Goal: Information Seeking & Learning: Learn about a topic

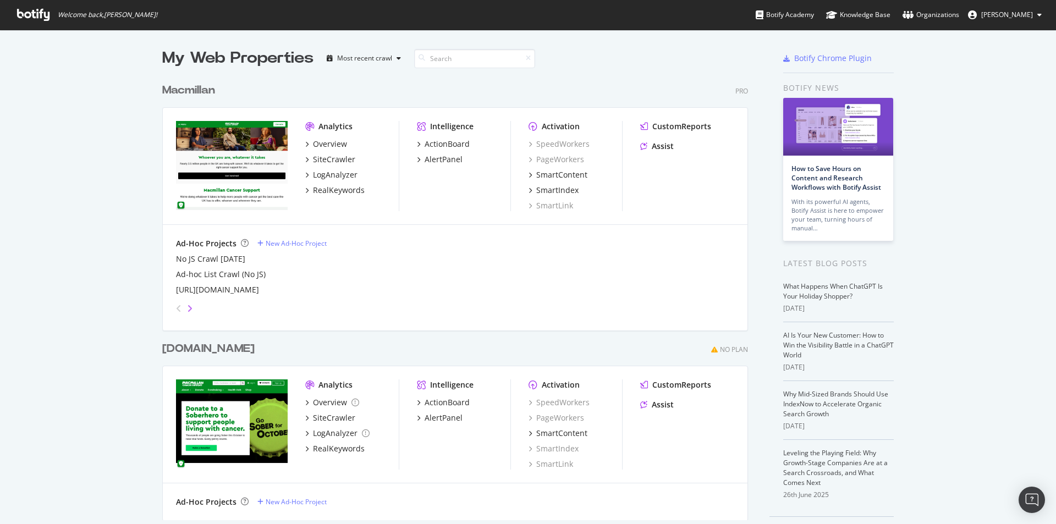
click at [188, 306] on icon "angle-right" at bounding box center [190, 308] width 6 height 9
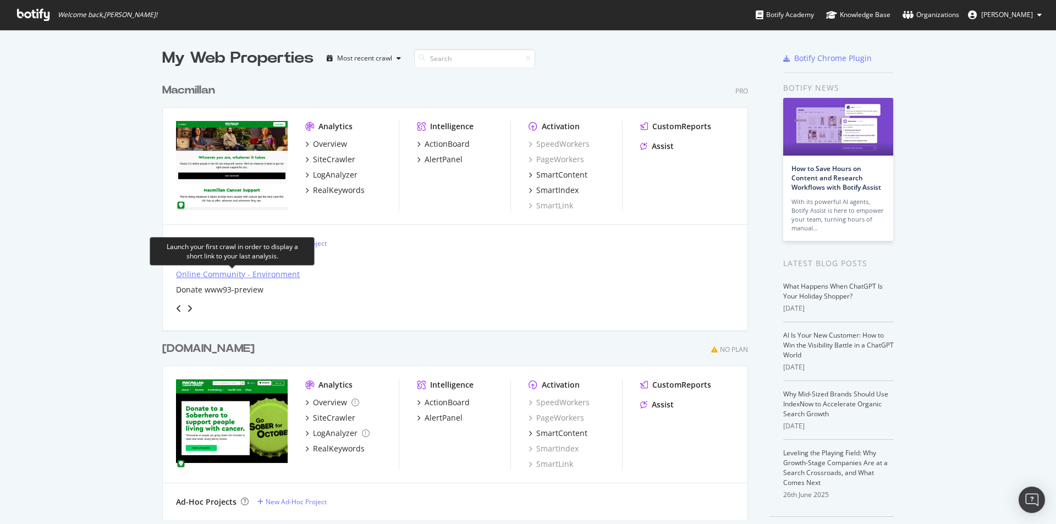
click at [215, 277] on div "Online Community - Environment" at bounding box center [238, 274] width 124 height 11
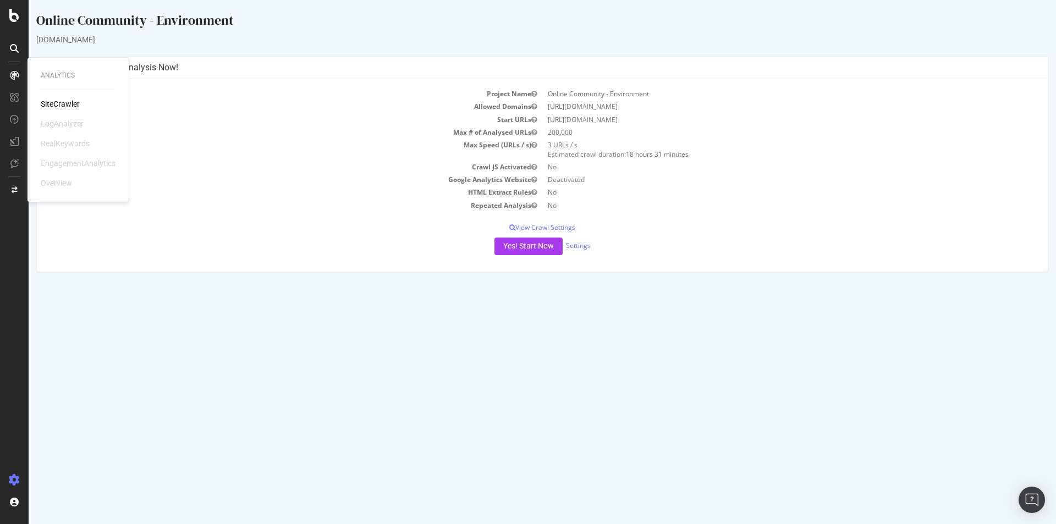
click at [59, 107] on div "SiteCrawler" at bounding box center [60, 103] width 39 height 11
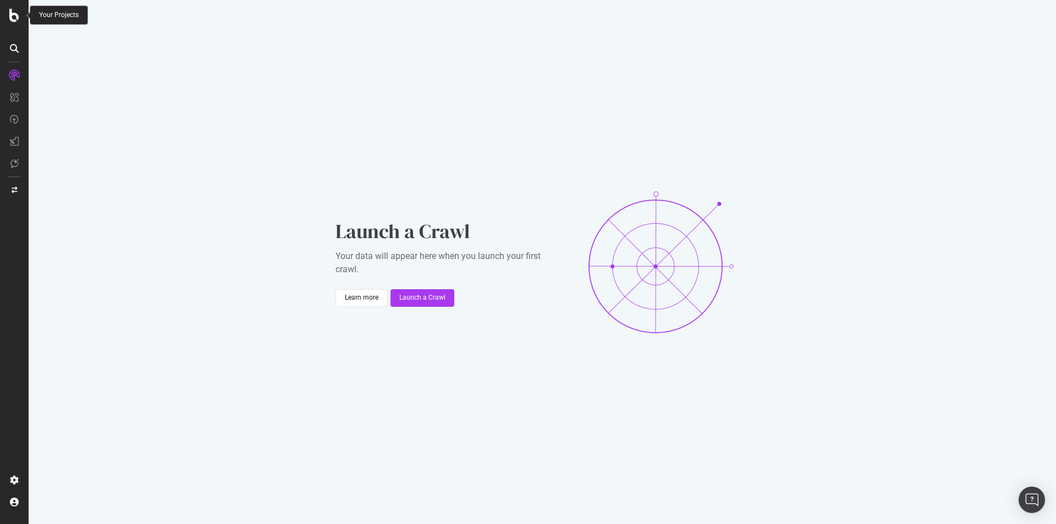
click at [13, 19] on icon at bounding box center [14, 15] width 10 height 13
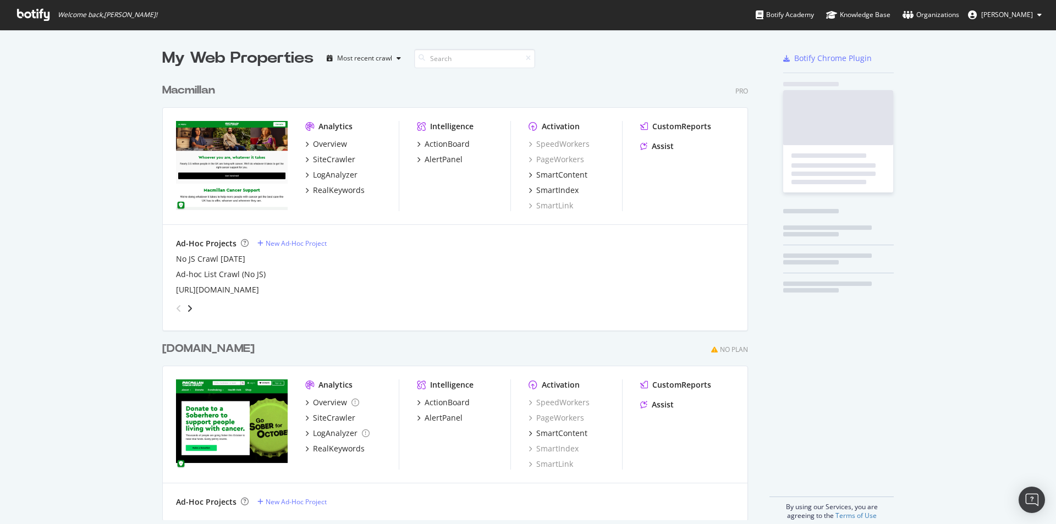
scroll to position [516, 1040]
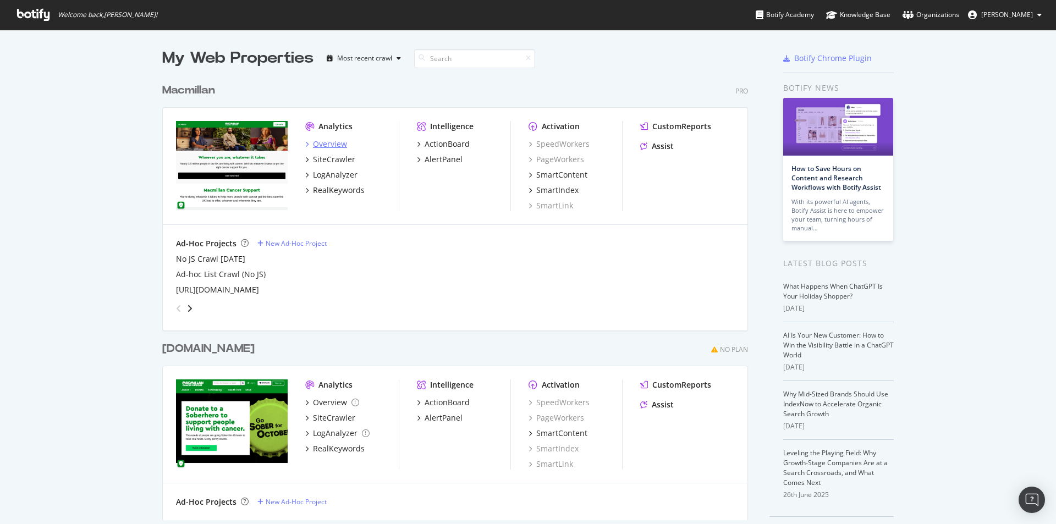
click at [313, 146] on div "Overview" at bounding box center [330, 144] width 34 height 11
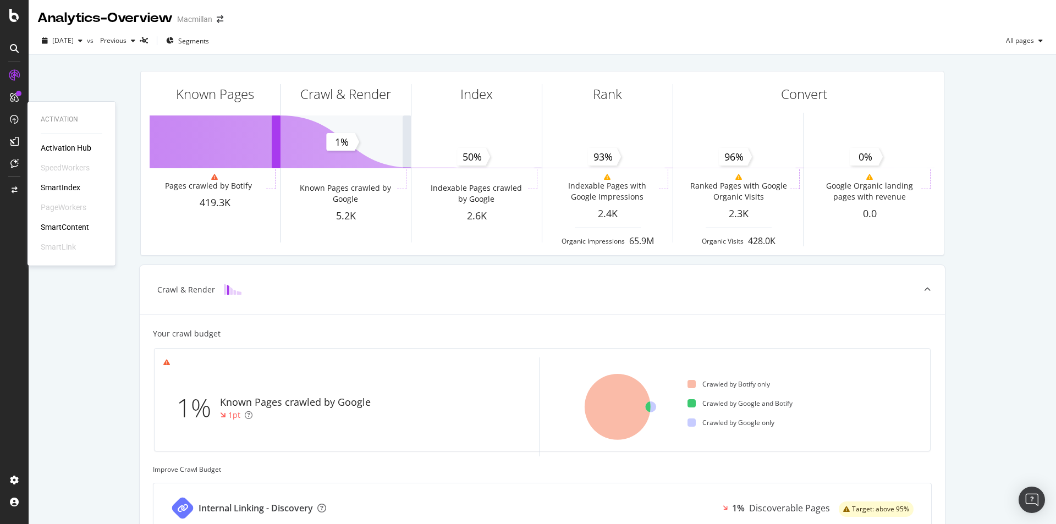
click at [65, 189] on div "SmartIndex" at bounding box center [61, 187] width 40 height 11
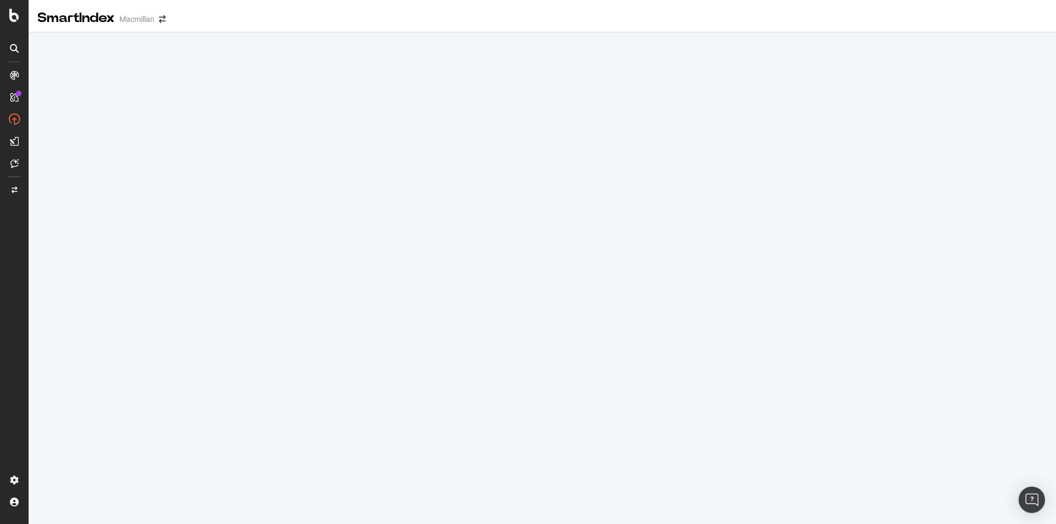
click at [135, 23] on div "Macmillan" at bounding box center [136, 19] width 35 height 11
click at [161, 20] on icon "arrow-right-arrow-left" at bounding box center [162, 19] width 7 height 8
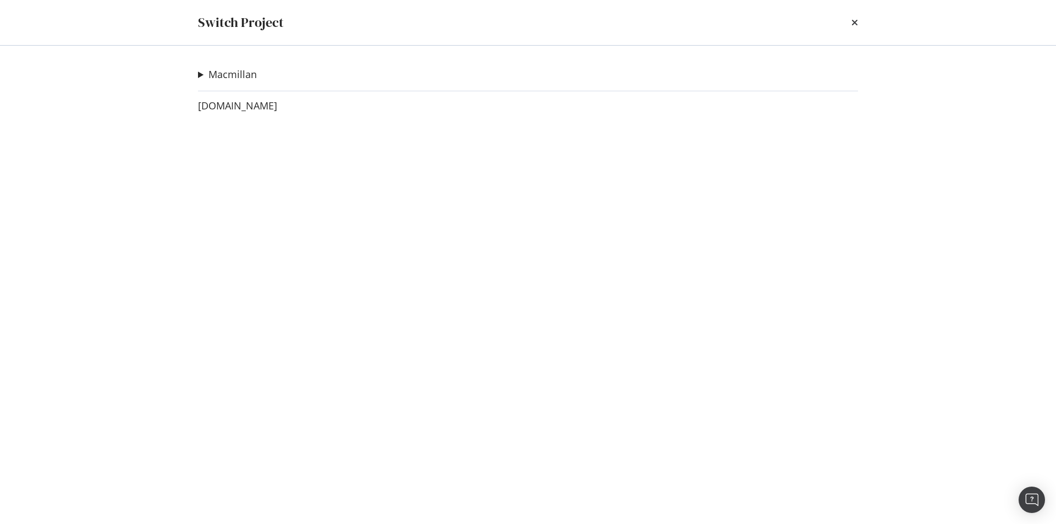
click at [195, 72] on div "Macmillan No JS Crawl [DATE] Ad-Hoc Project Ad-hoc List Crawl (No JS) Ad-Hoc Pr…" at bounding box center [528, 285] width 704 height 479
click at [198, 73] on div "Macmillan No JS Crawl [DATE] Ad-Hoc Project Ad-hoc List Crawl (No JS) Ad-Hoc Pr…" at bounding box center [528, 285] width 704 height 479
click at [199, 75] on summary "Macmillan" at bounding box center [227, 75] width 59 height 14
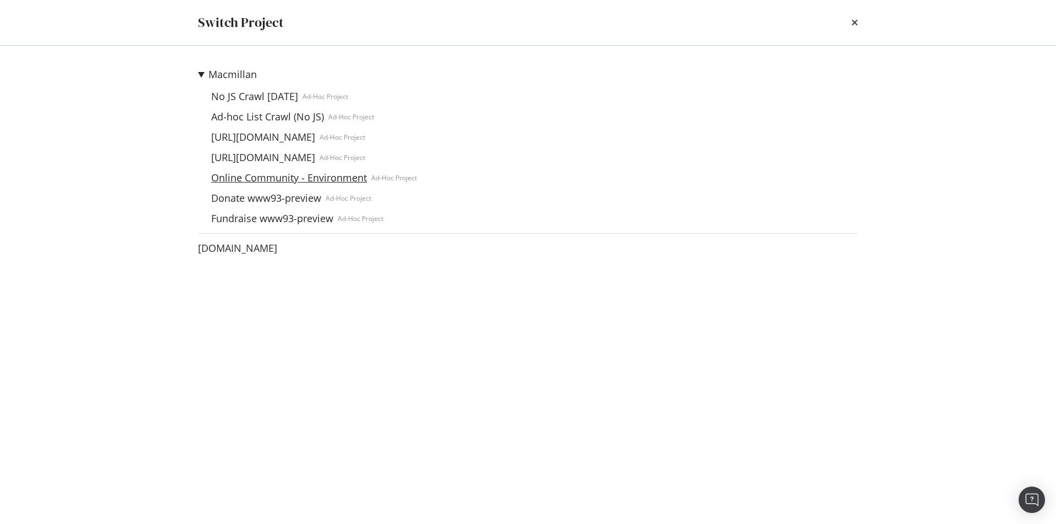
click at [257, 175] on link "Online Community - Environment" at bounding box center [289, 178] width 165 height 12
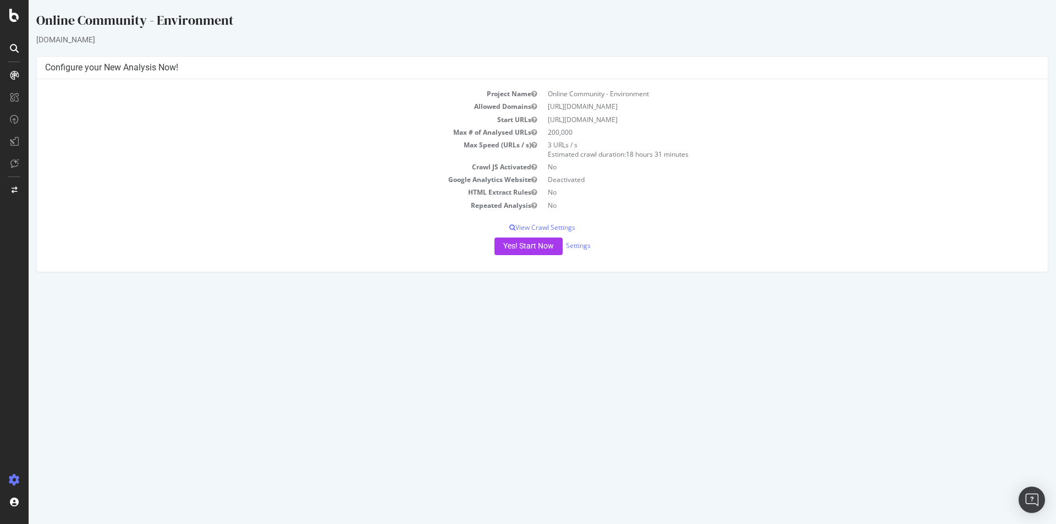
click at [587, 251] on div "Yes! Start Now Settings" at bounding box center [542, 247] width 995 height 18
click at [17, 18] on icon at bounding box center [14, 15] width 10 height 13
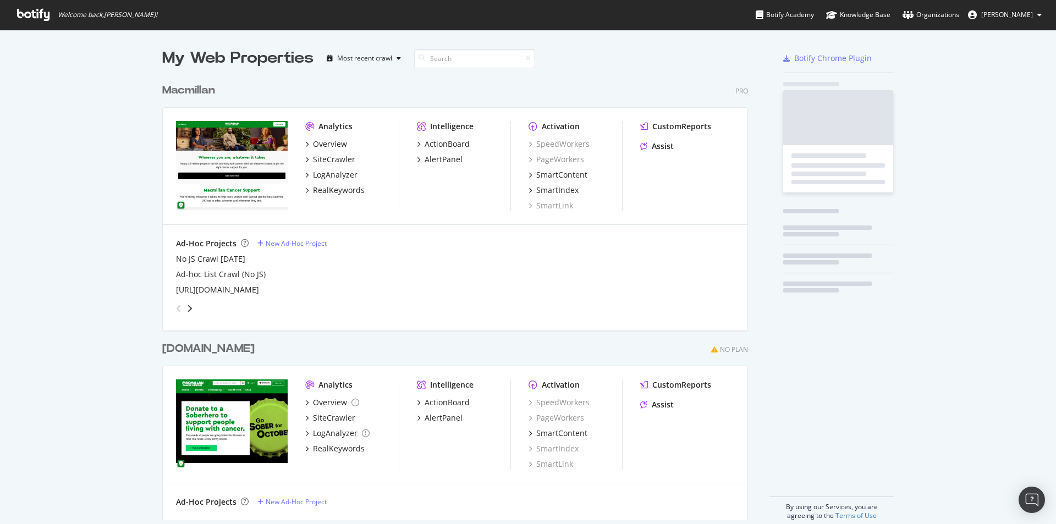
scroll to position [516, 1040]
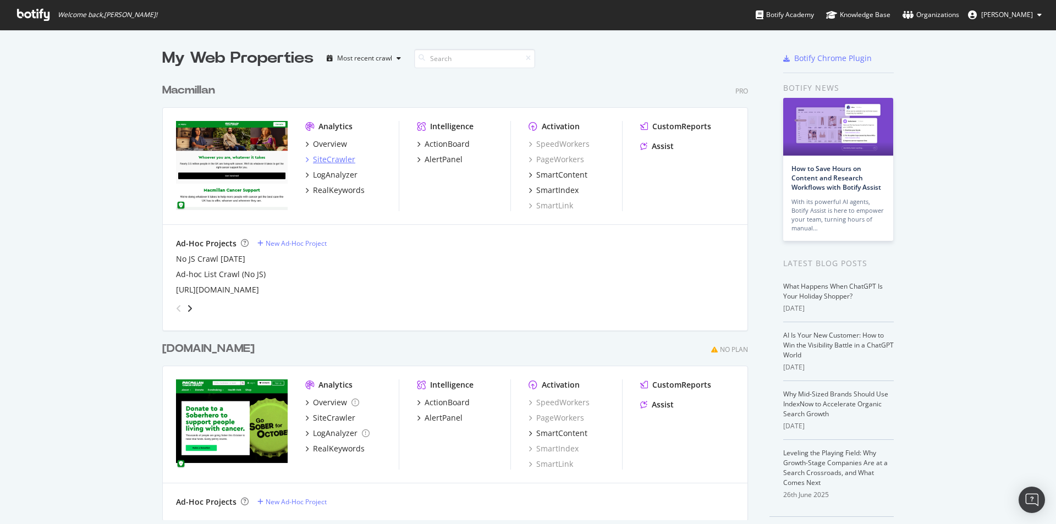
click at [331, 157] on div "SiteCrawler" at bounding box center [334, 159] width 42 height 11
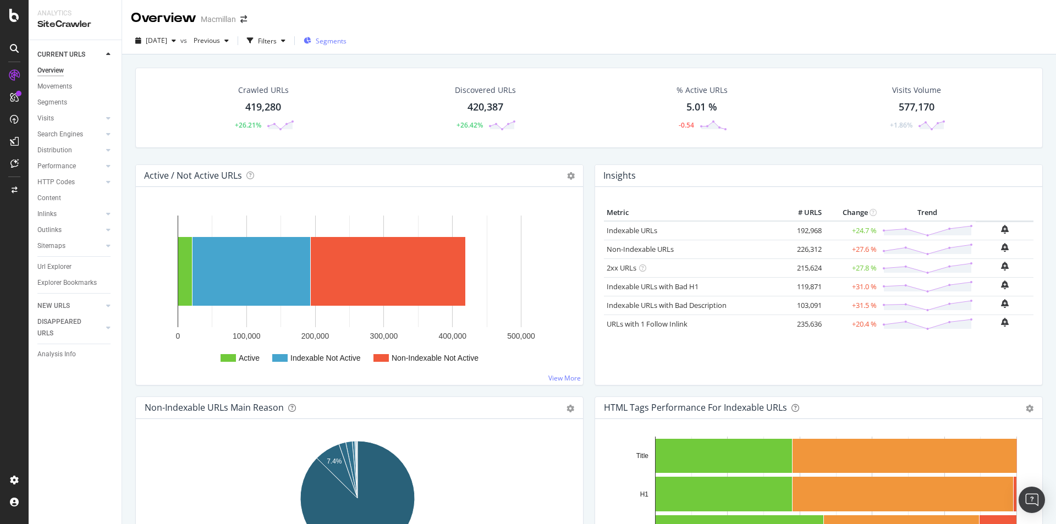
click at [347, 39] on span "Segments" at bounding box center [331, 40] width 31 height 9
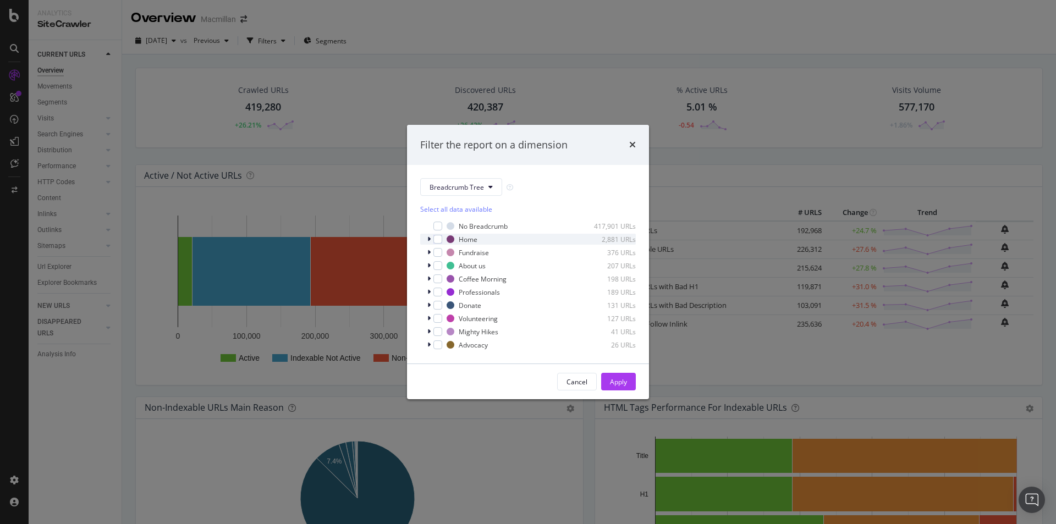
click at [426, 241] on div "Home 2,881 URLs" at bounding box center [528, 239] width 216 height 11
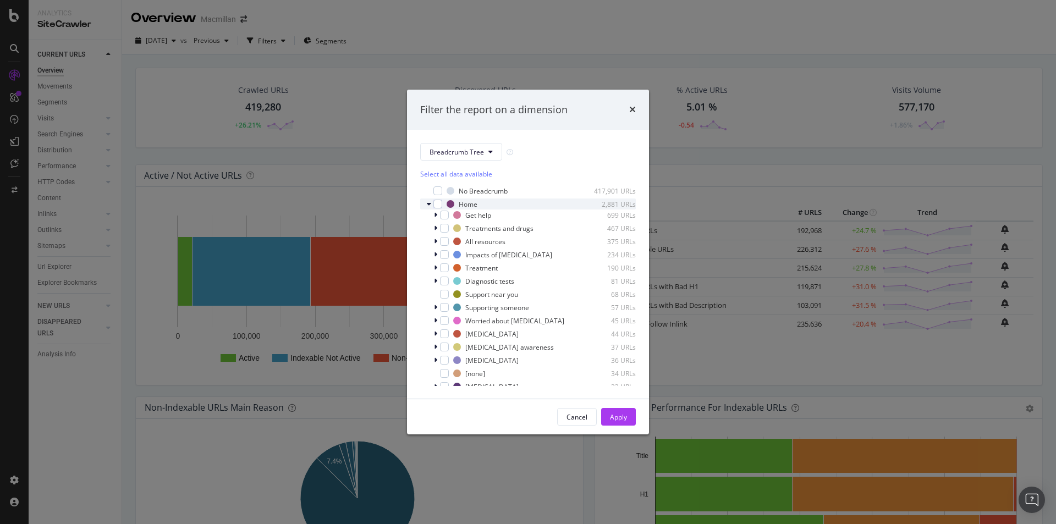
click at [426, 206] on div "Home 2,881 URLs" at bounding box center [528, 204] width 216 height 11
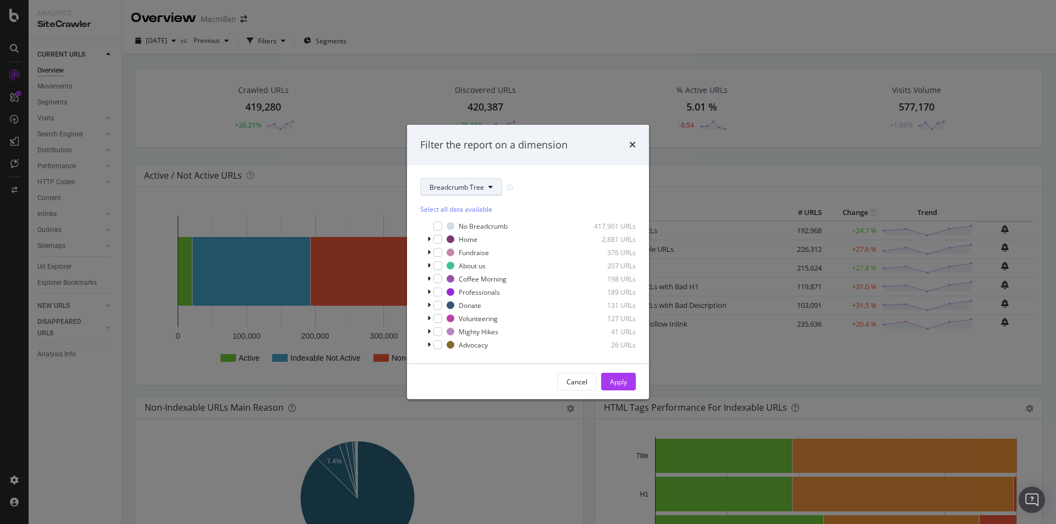
click at [477, 190] on span "Breadcrumb Tree" at bounding box center [457, 187] width 54 height 9
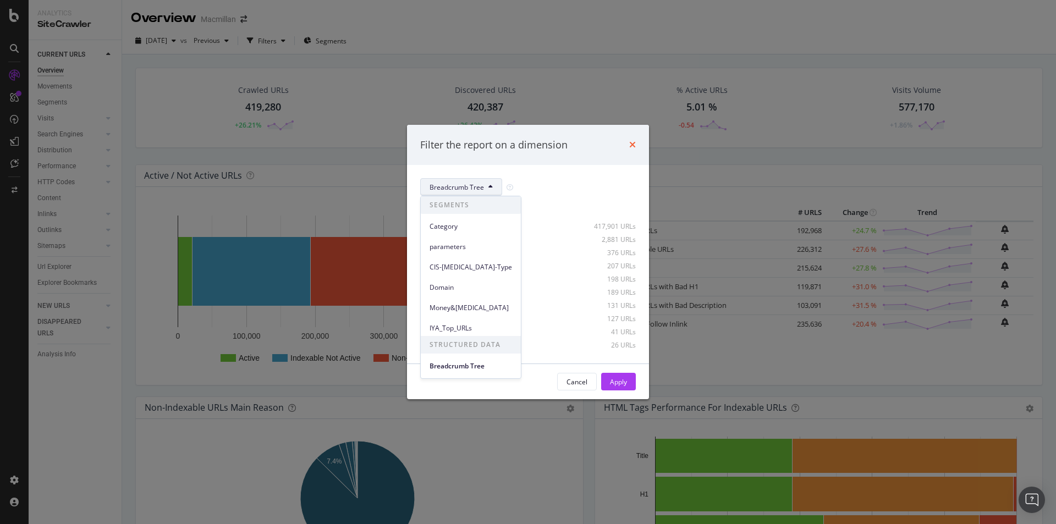
click at [631, 145] on icon "times" at bounding box center [632, 144] width 7 height 9
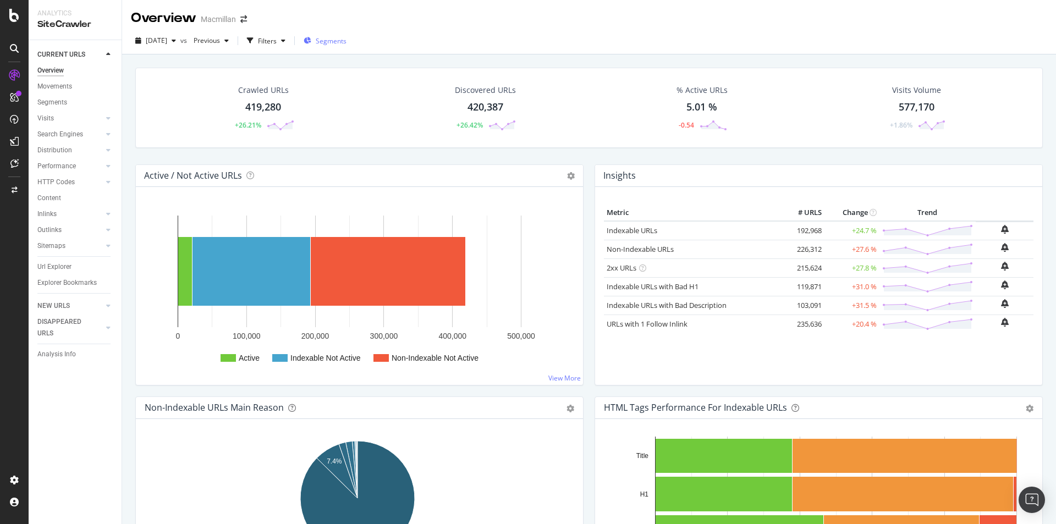
click at [347, 45] on span "Segments" at bounding box center [331, 40] width 31 height 9
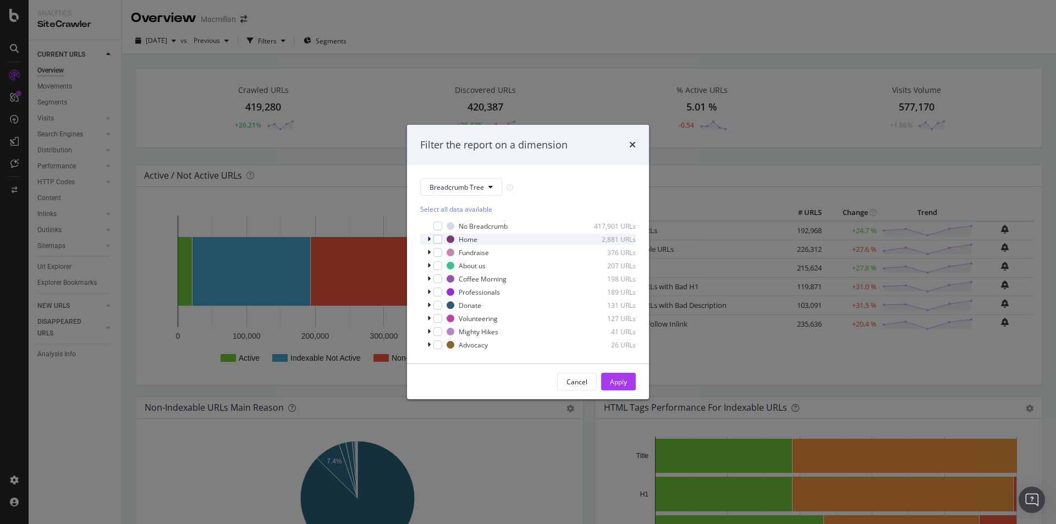
click at [430, 236] on icon "modal" at bounding box center [428, 239] width 3 height 7
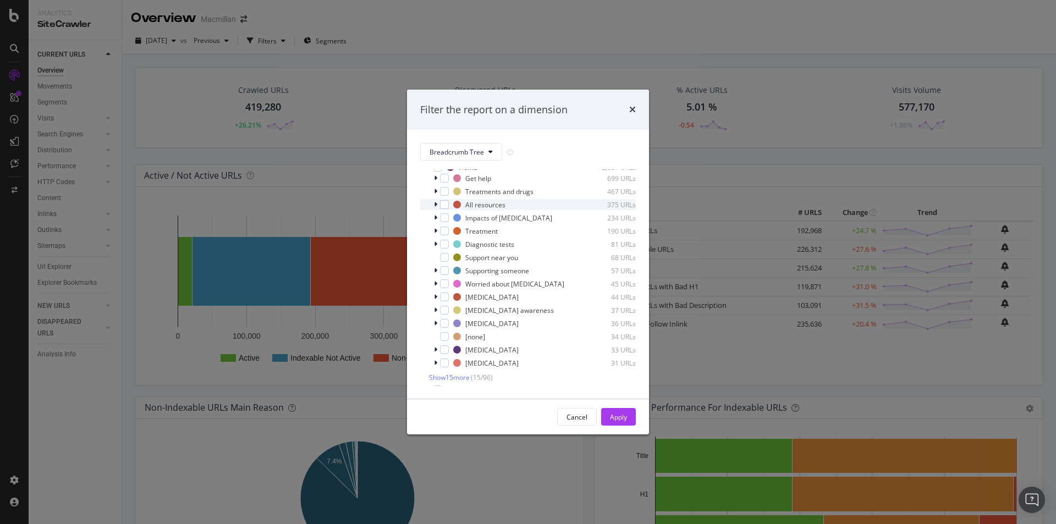
scroll to position [55, 0]
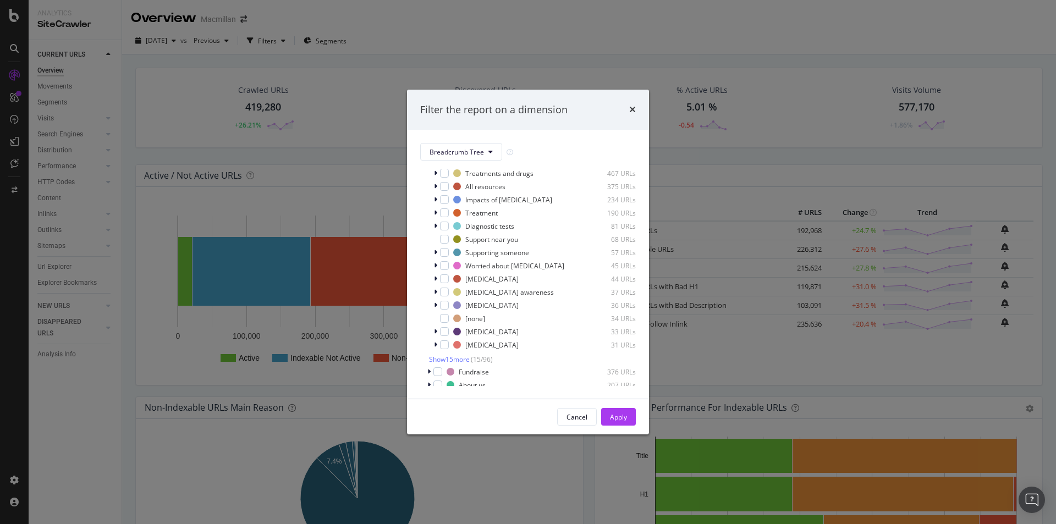
click at [639, 112] on div "Filter the report on a dimension" at bounding box center [528, 110] width 242 height 41
click at [12, 15] on div "Filter the report on a dimension Breadcrumb Tree Select all data available No B…" at bounding box center [528, 262] width 1056 height 524
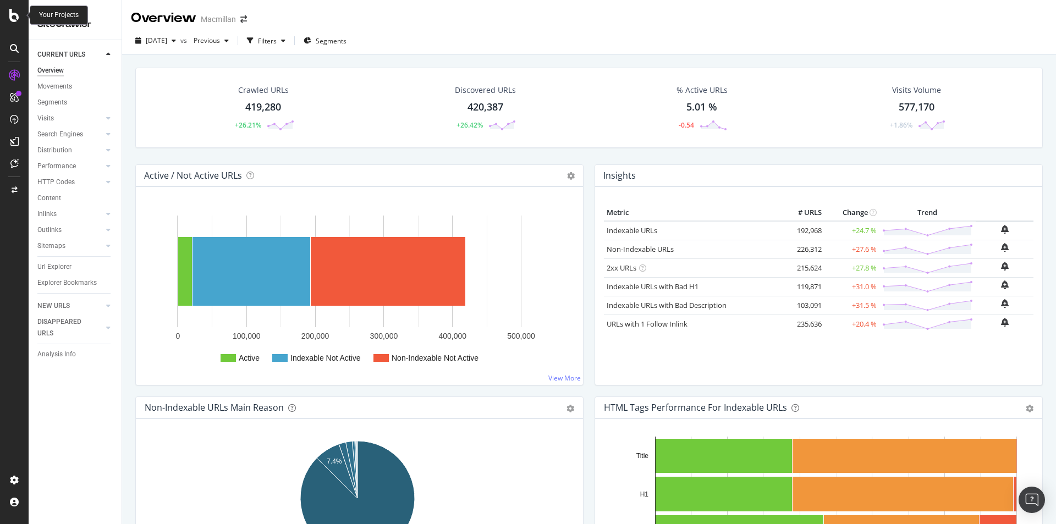
click at [12, 15] on icon at bounding box center [14, 15] width 10 height 13
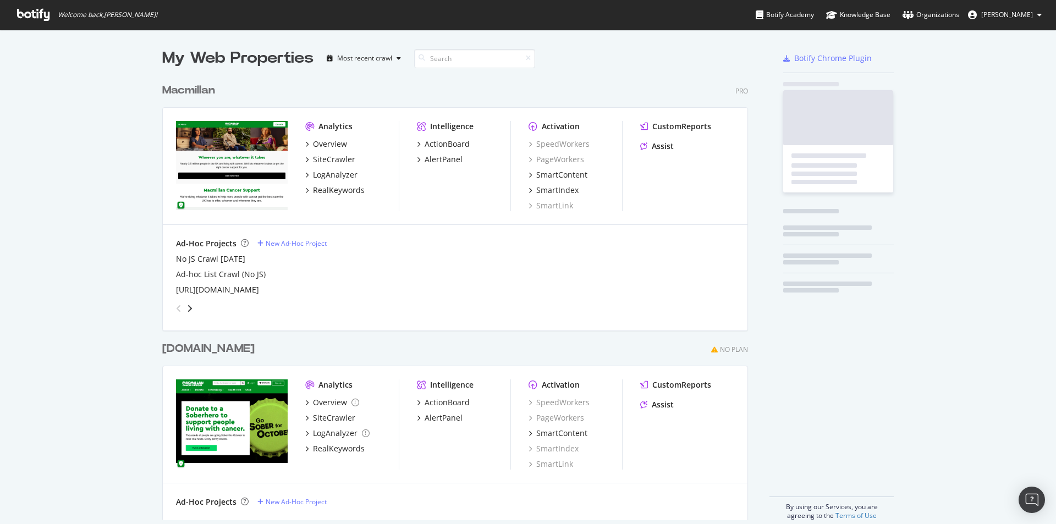
scroll to position [516, 1040]
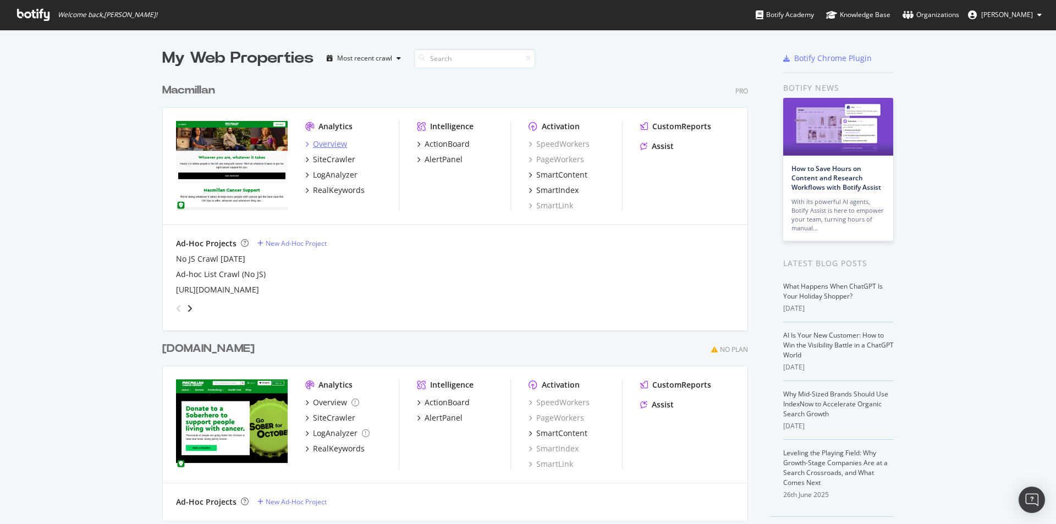
click at [327, 144] on div "Overview" at bounding box center [330, 144] width 34 height 11
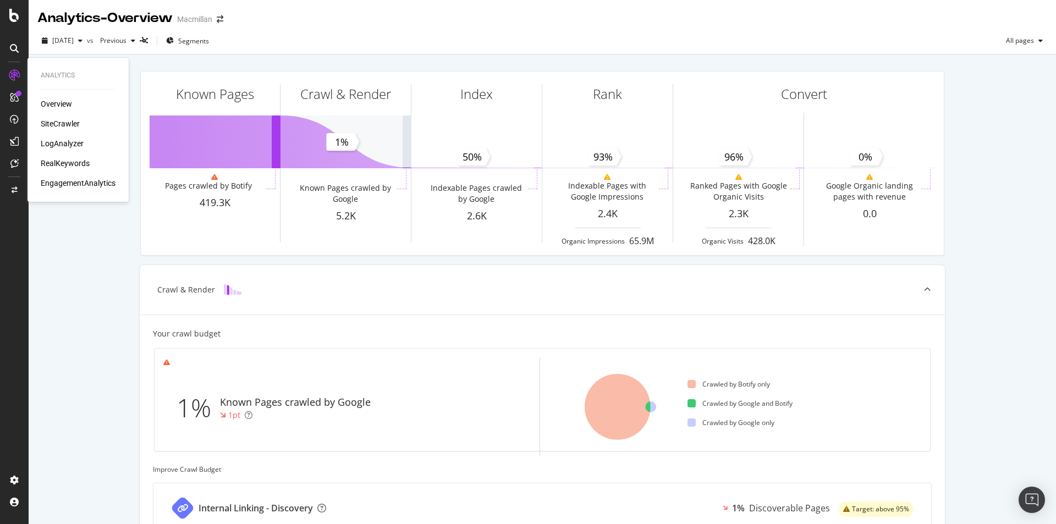
click at [52, 118] on div "SiteCrawler" at bounding box center [60, 123] width 39 height 11
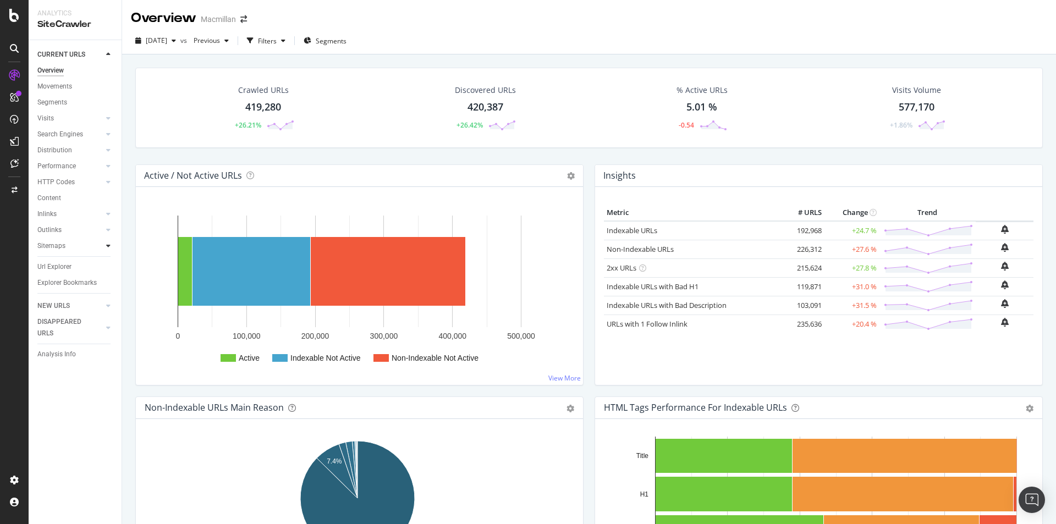
click at [105, 249] on div at bounding box center [108, 245] width 11 height 11
click at [69, 100] on link "Segments" at bounding box center [75, 103] width 76 height 12
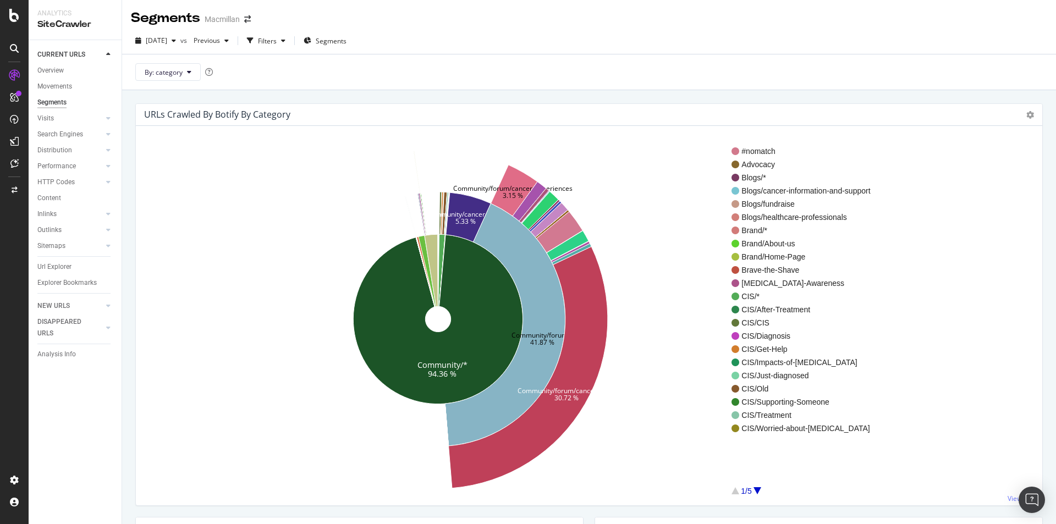
scroll to position [110, 0]
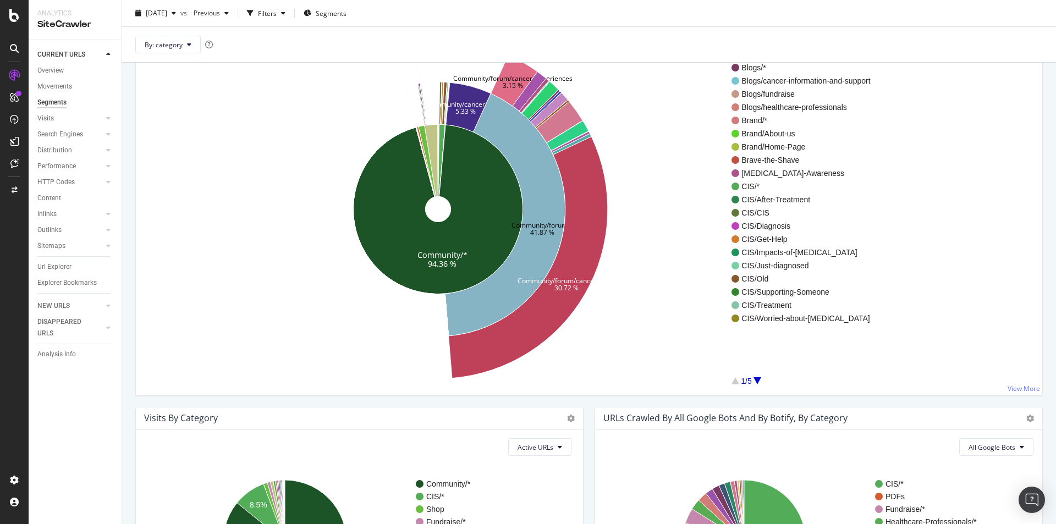
click at [758, 381] on div at bounding box center [758, 380] width 8 height 7
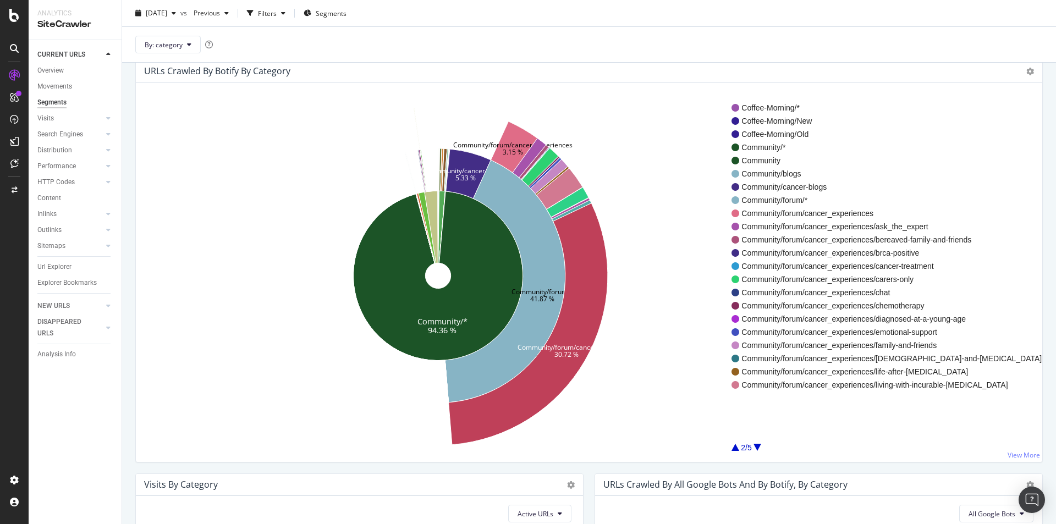
scroll to position [0, 0]
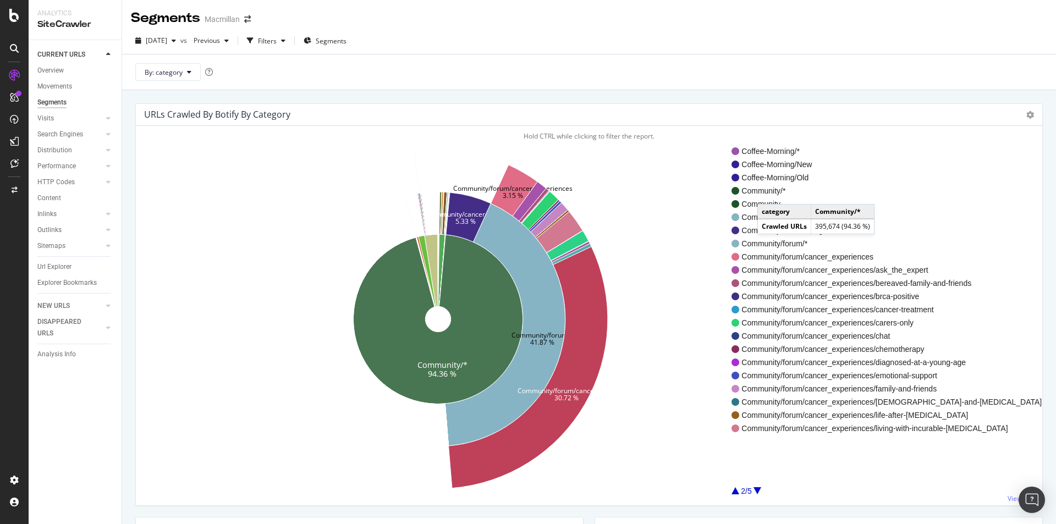
click at [769, 193] on span "Community/*" at bounding box center [892, 190] width 300 height 11
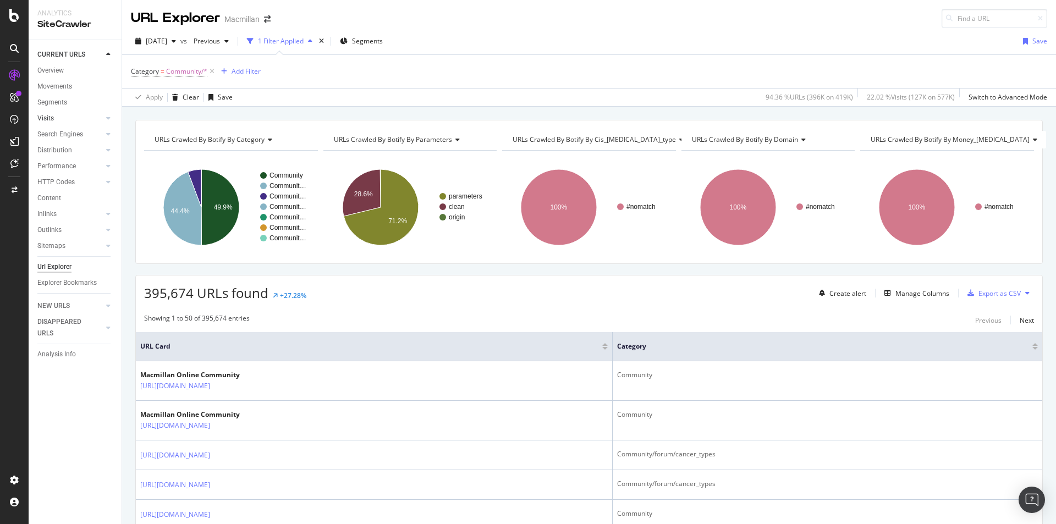
click at [67, 122] on link "Visits" at bounding box center [69, 119] width 65 height 12
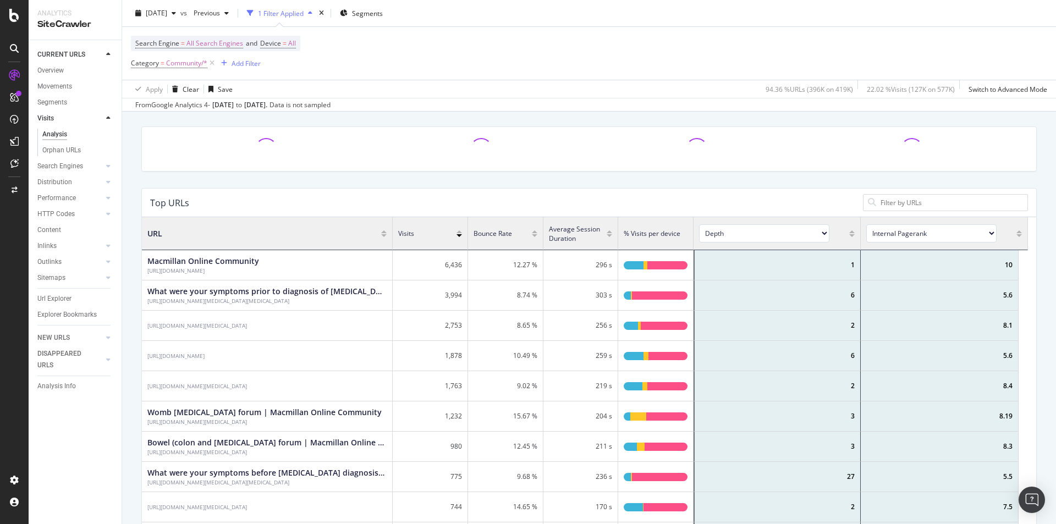
scroll to position [110, 0]
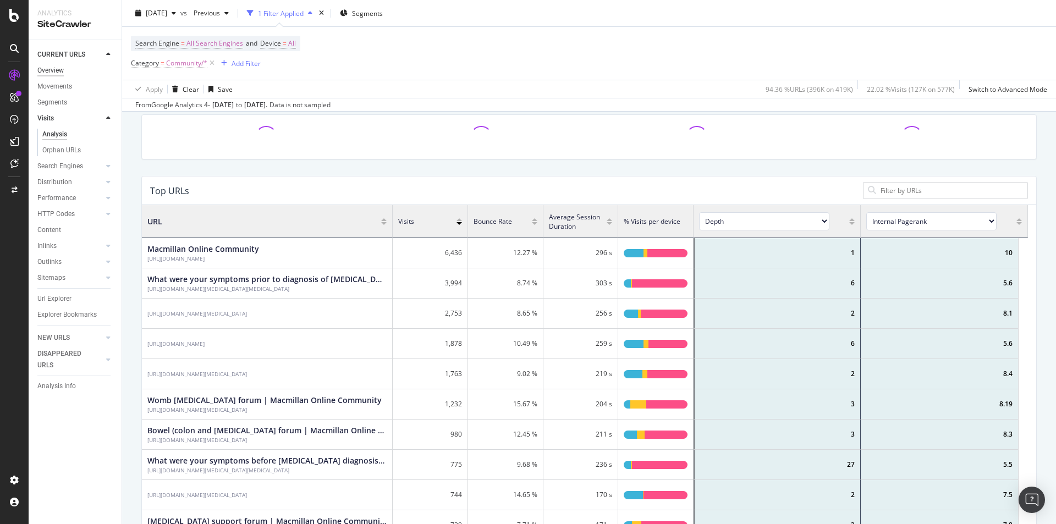
click at [56, 65] on div "Overview" at bounding box center [50, 71] width 26 height 12
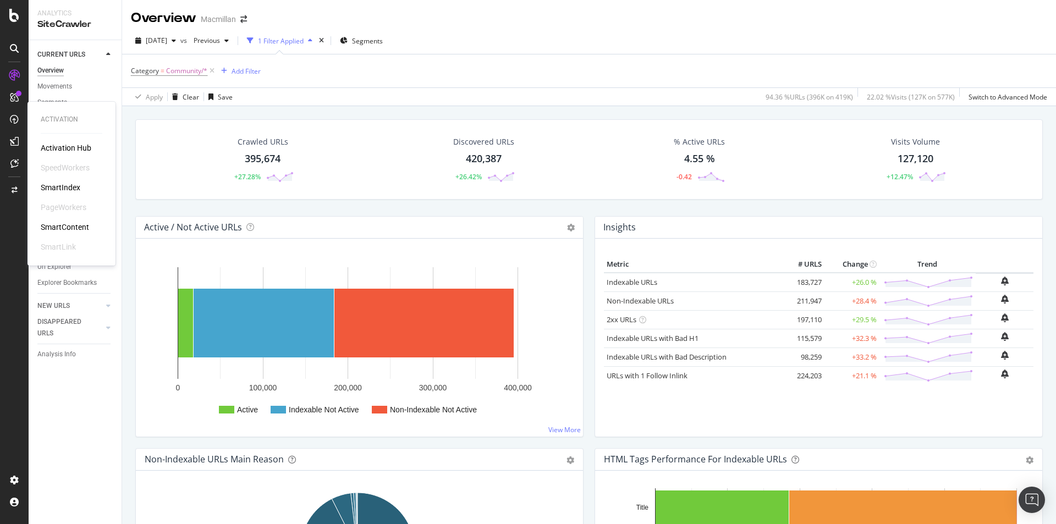
click at [76, 188] on div "SmartIndex" at bounding box center [61, 187] width 40 height 11
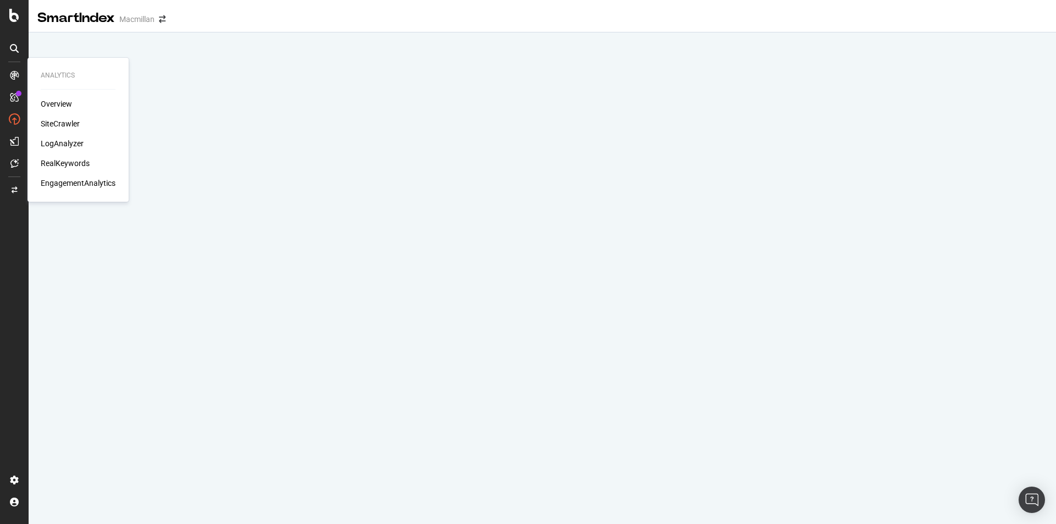
click at [63, 120] on div "SiteCrawler" at bounding box center [60, 123] width 39 height 11
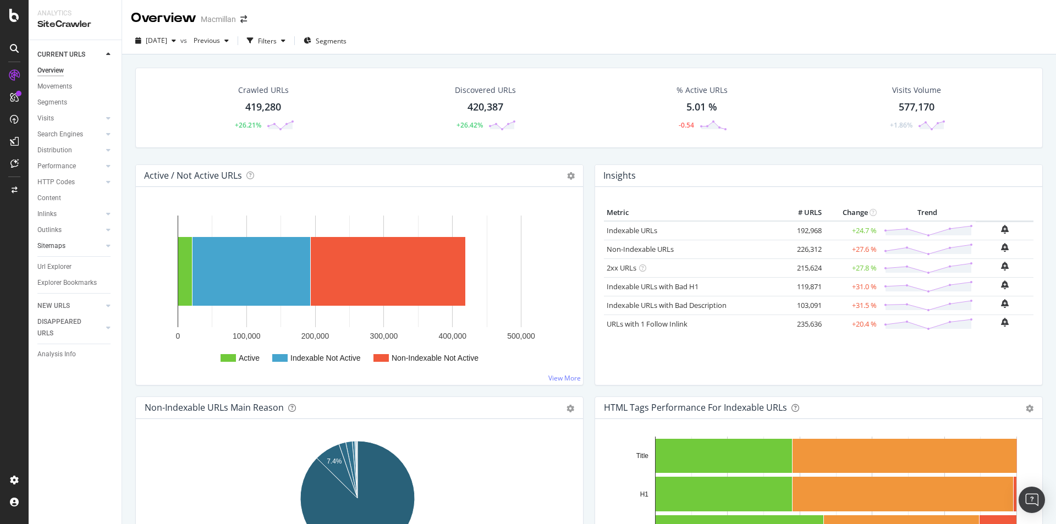
click at [80, 249] on link "Sitemaps" at bounding box center [69, 246] width 65 height 12
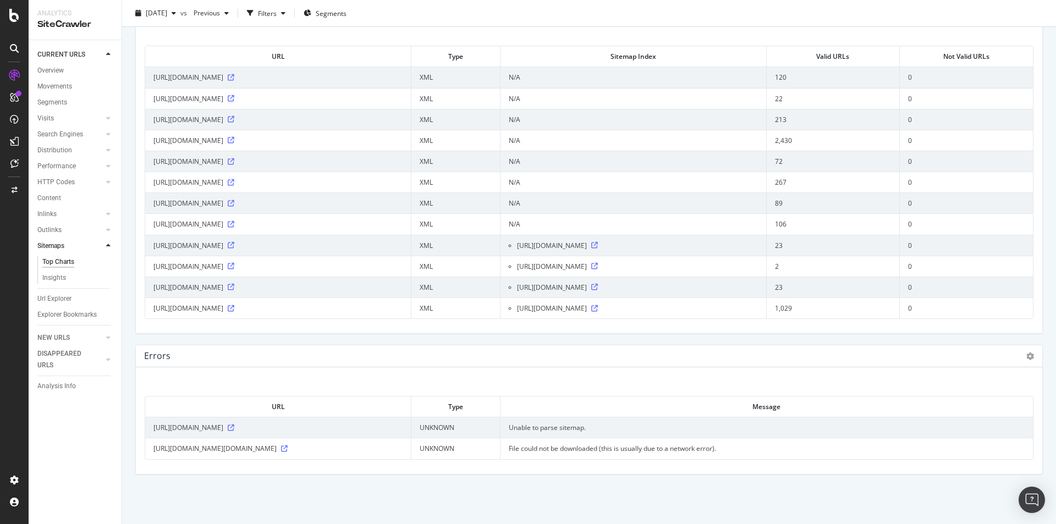
scroll to position [1419, 0]
click at [288, 447] on icon at bounding box center [284, 449] width 7 height 7
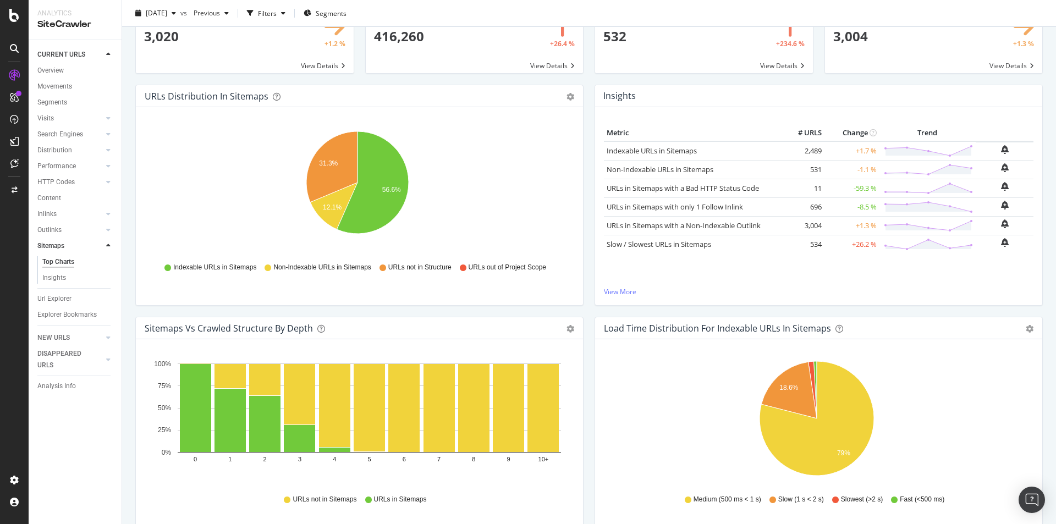
scroll to position [0, 0]
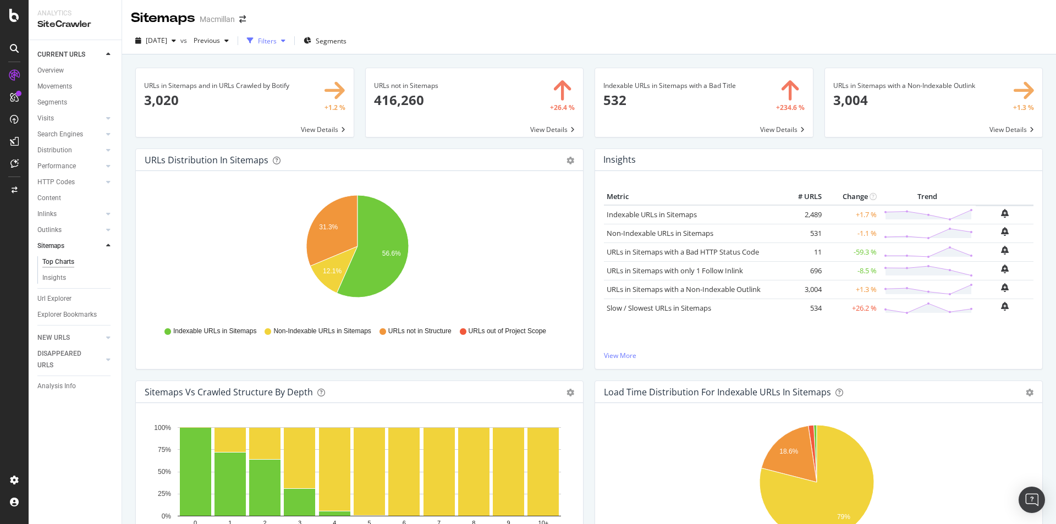
click at [290, 47] on div "Filters" at bounding box center [266, 40] width 47 height 17
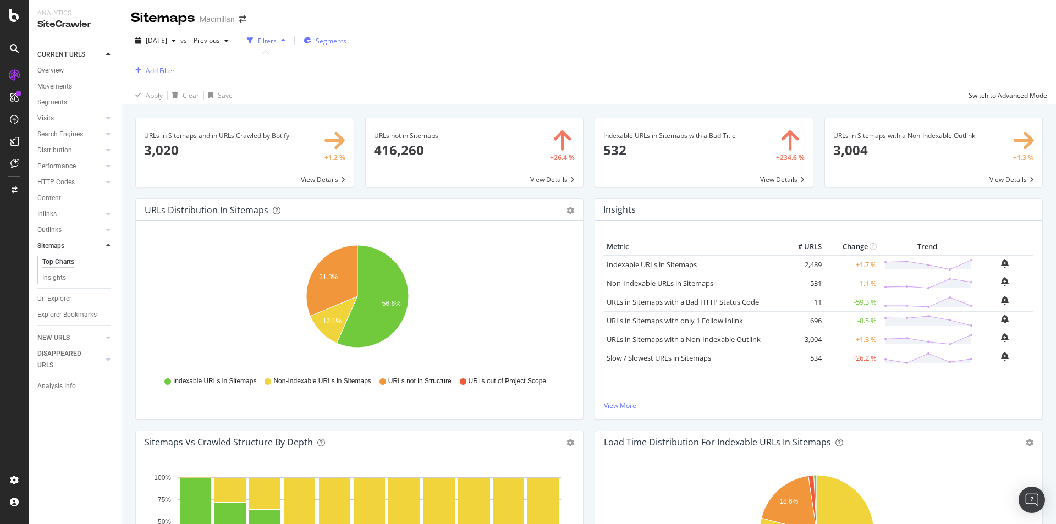
click at [337, 46] on div "Segments" at bounding box center [325, 40] width 43 height 17
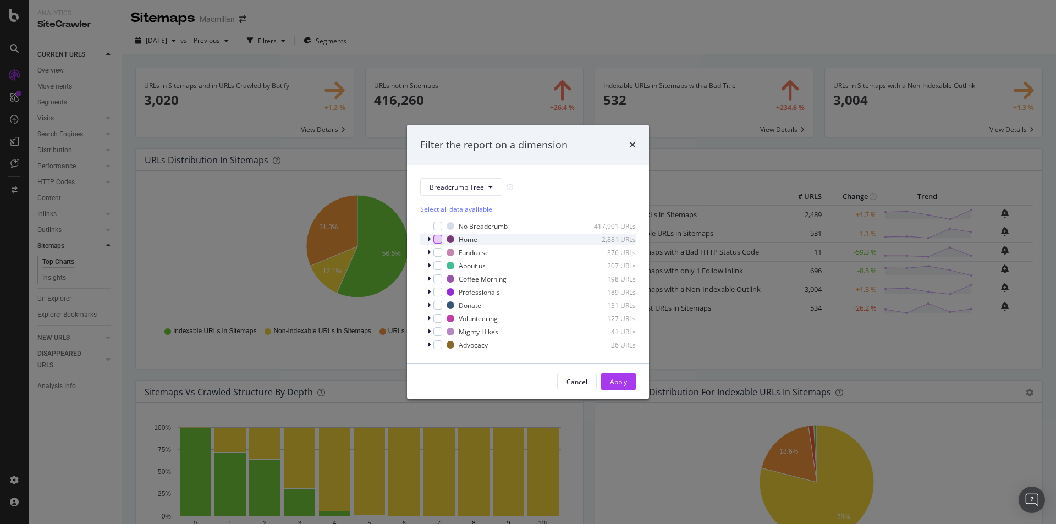
click at [434, 243] on div "modal" at bounding box center [438, 239] width 9 height 9
click at [434, 242] on div "modal" at bounding box center [438, 239] width 9 height 9
click at [432, 242] on div "modal" at bounding box center [430, 239] width 7 height 11
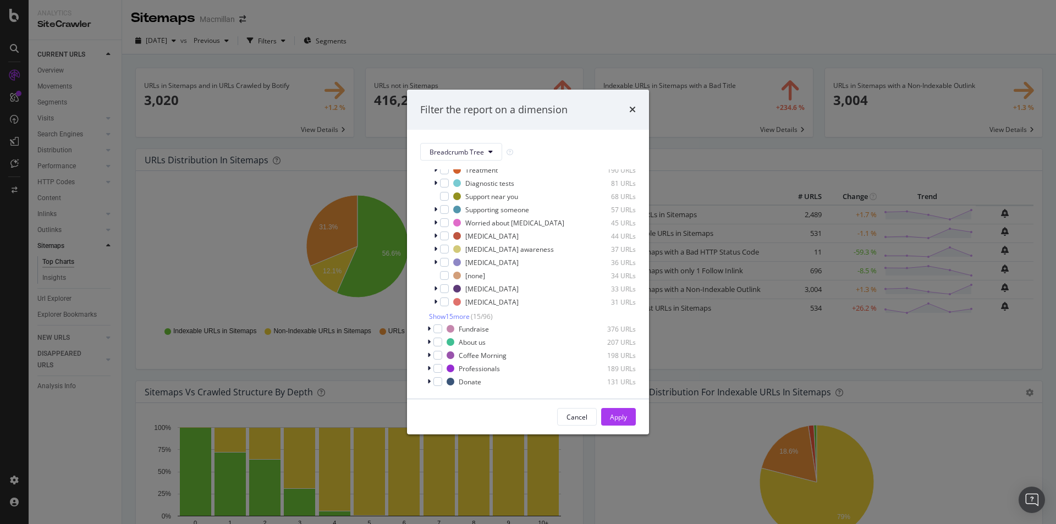
scroll to position [139, 0]
click at [445, 276] on span "Show 15 more" at bounding box center [449, 275] width 41 height 9
click at [588, 419] on button "Cancel" at bounding box center [577, 417] width 40 height 18
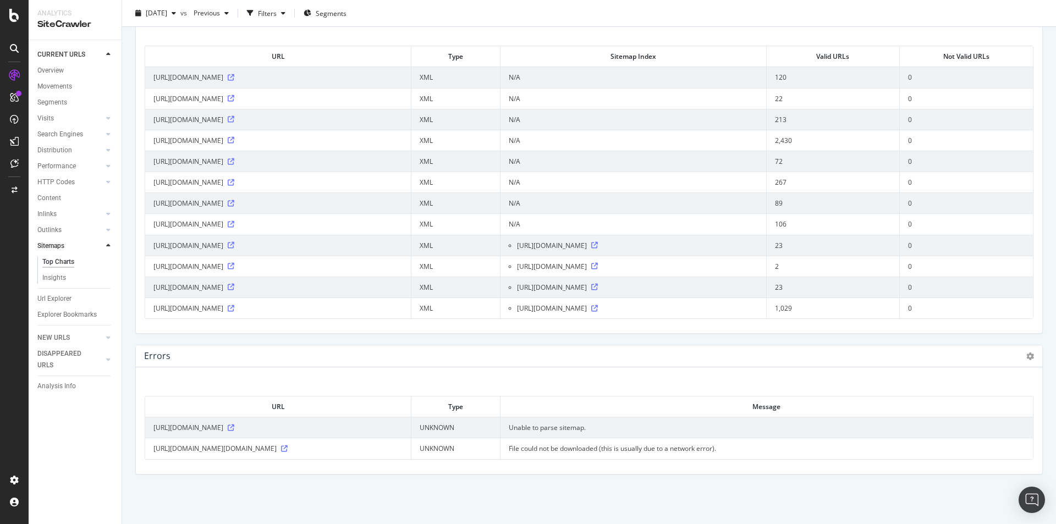
scroll to position [1419, 0]
click at [51, 278] on div "Insights" at bounding box center [54, 278] width 24 height 12
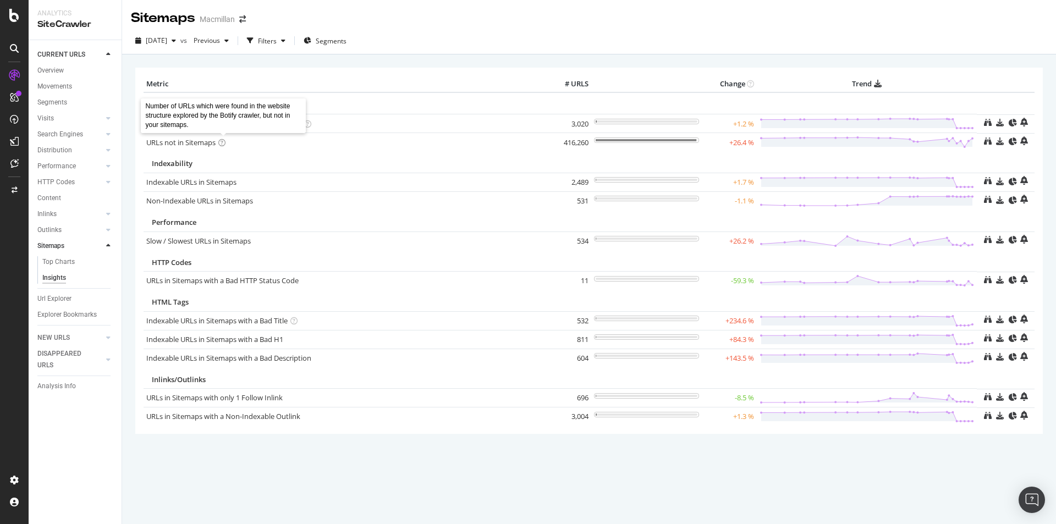
click at [222, 142] on icon at bounding box center [221, 142] width 7 height 7
click at [64, 200] on link "Content" at bounding box center [75, 199] width 76 height 12
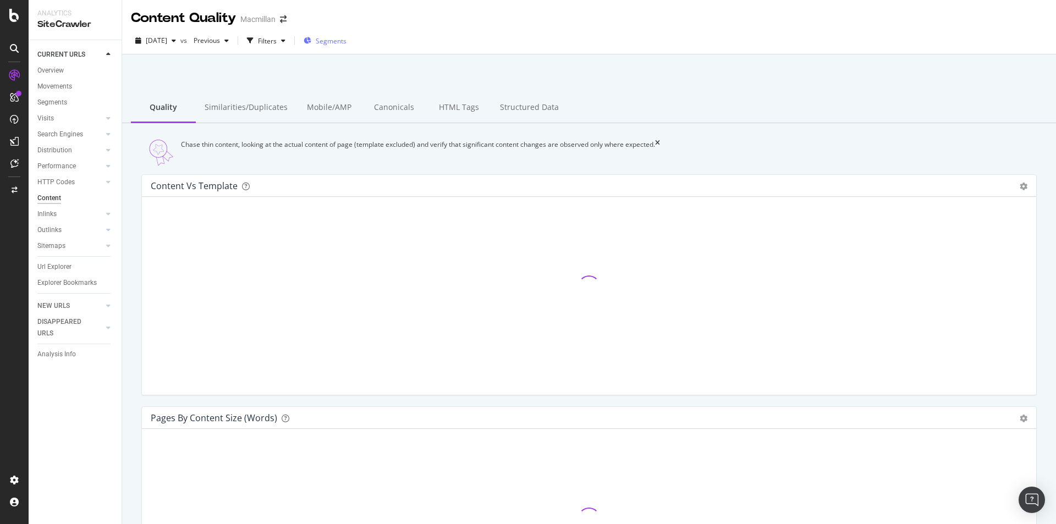
click at [347, 42] on span "Segments" at bounding box center [331, 40] width 31 height 9
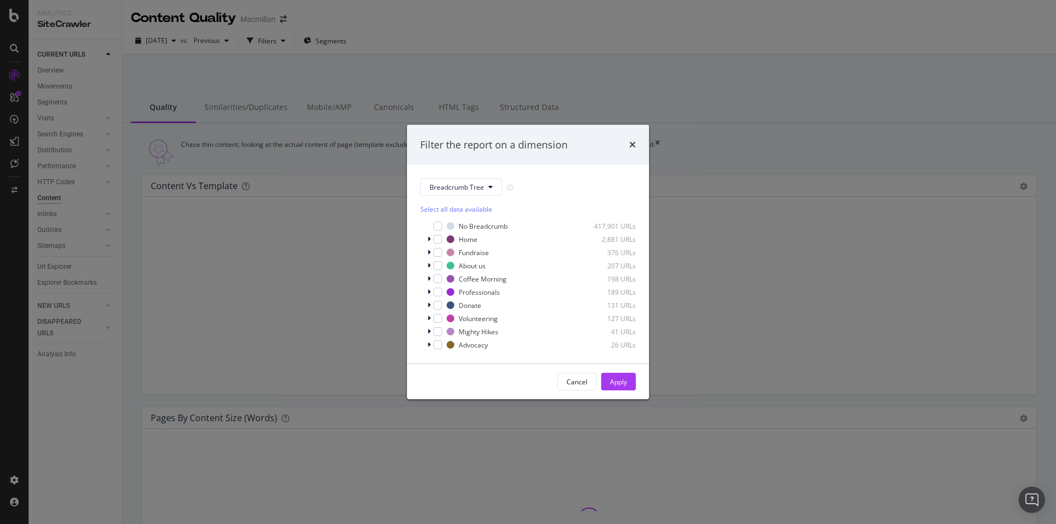
click at [642, 141] on div "Filter the report on a dimension" at bounding box center [528, 145] width 242 height 41
click at [633, 145] on icon "times" at bounding box center [632, 144] width 7 height 9
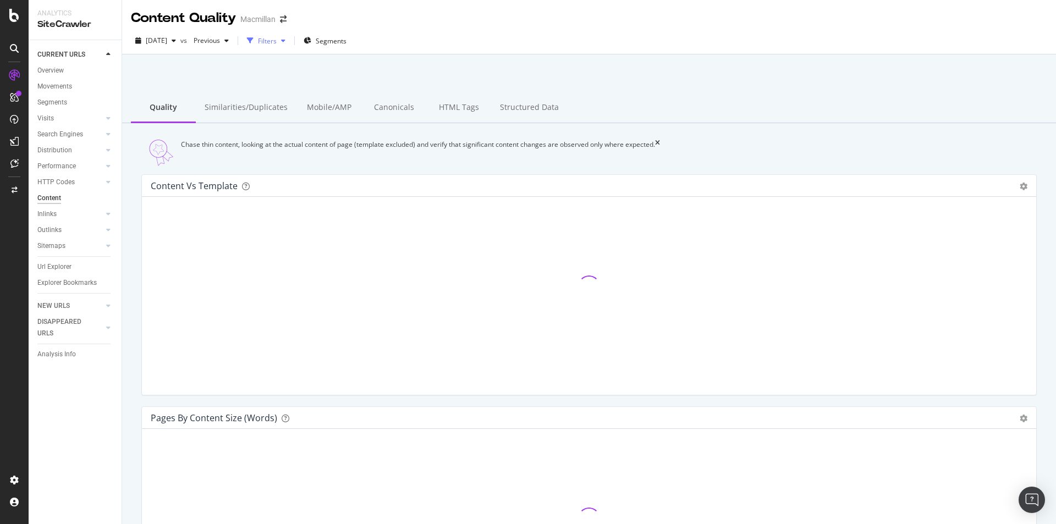
click at [277, 41] on div "Filters" at bounding box center [267, 40] width 19 height 9
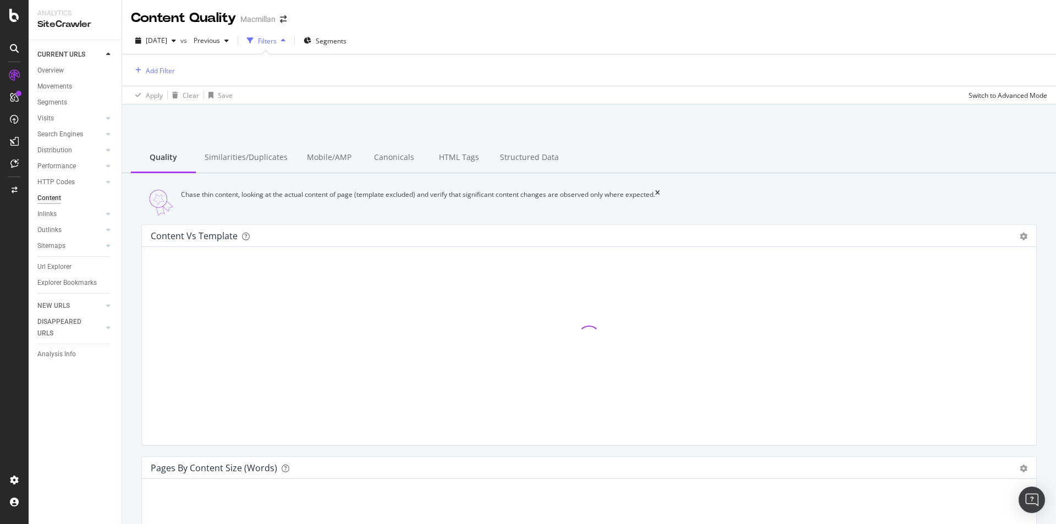
click at [277, 41] on div "Filters" at bounding box center [267, 40] width 19 height 9
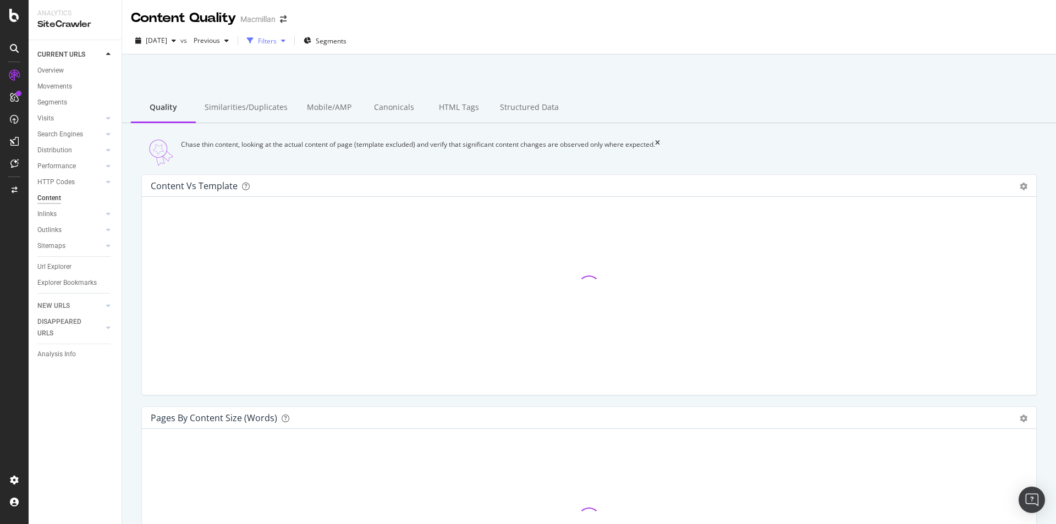
click at [277, 41] on div "Filters" at bounding box center [267, 40] width 19 height 9
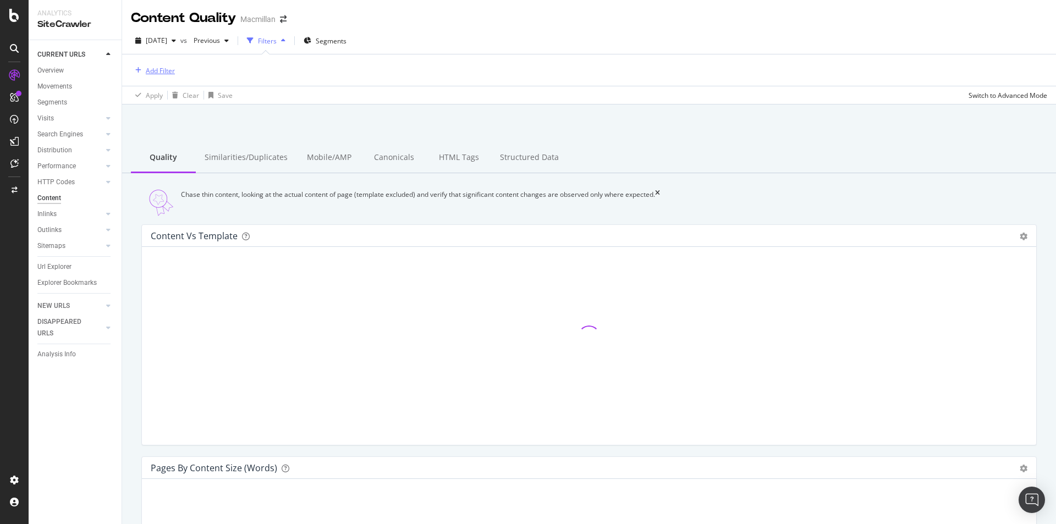
click at [169, 66] on div "Add Filter" at bounding box center [160, 70] width 29 height 9
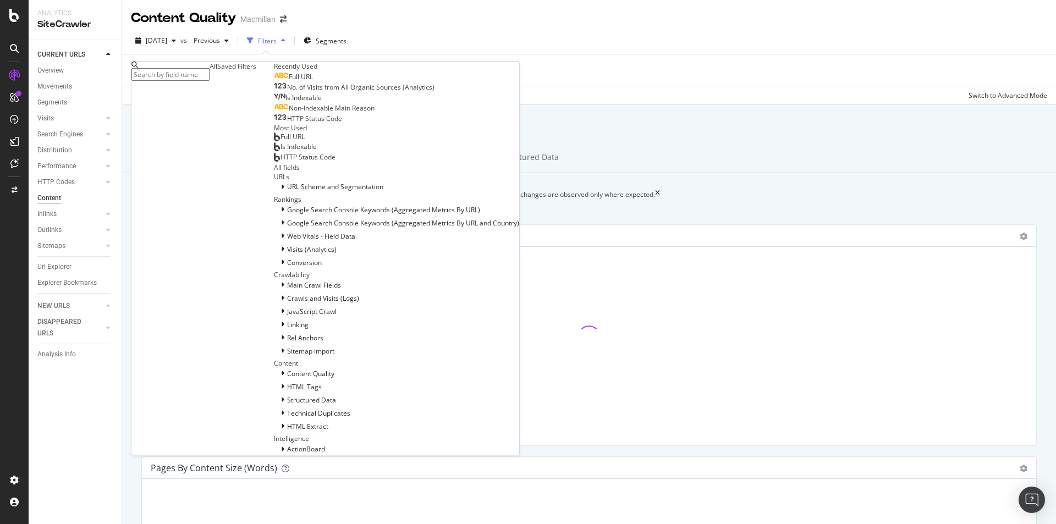
scroll to position [275, 0]
click at [357, 76] on div "Add Filter" at bounding box center [589, 69] width 917 height 31
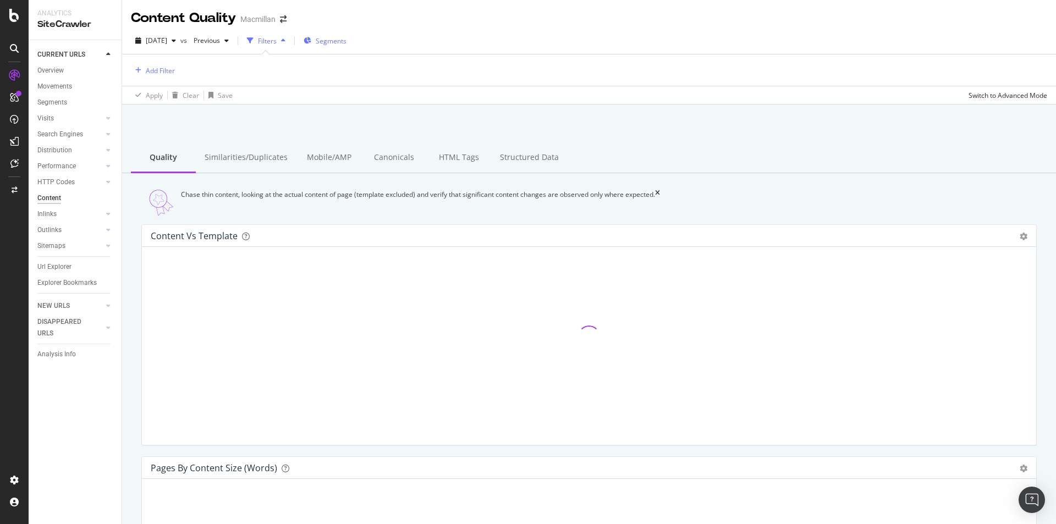
click at [347, 41] on span "Segments" at bounding box center [331, 40] width 31 height 9
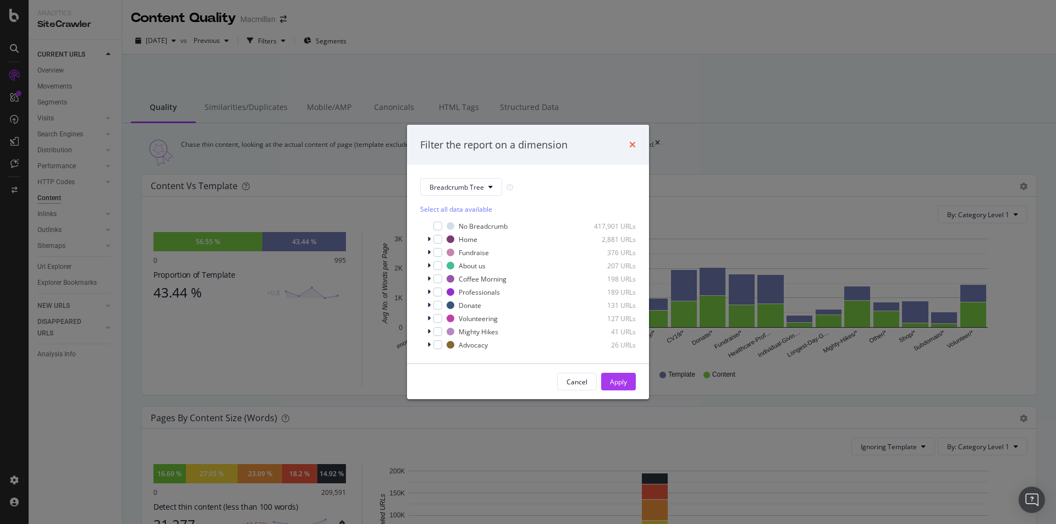
click at [632, 145] on icon "times" at bounding box center [632, 144] width 7 height 9
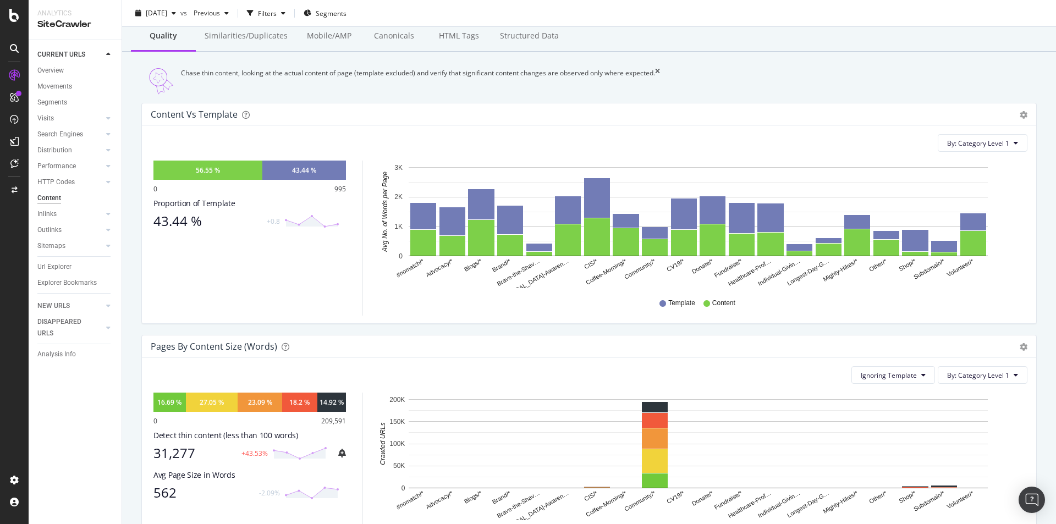
scroll to position [0, 0]
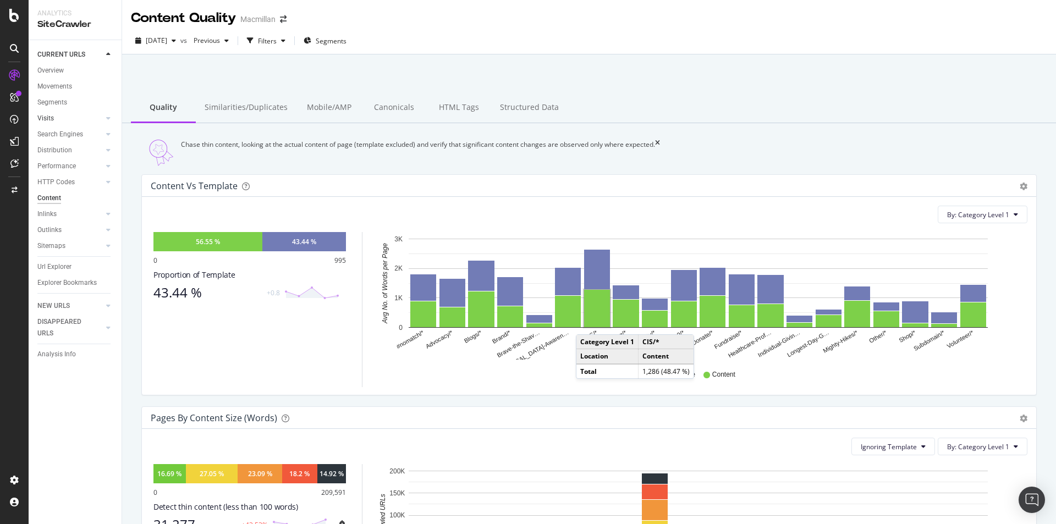
click at [62, 121] on link "Visits" at bounding box center [69, 119] width 65 height 12
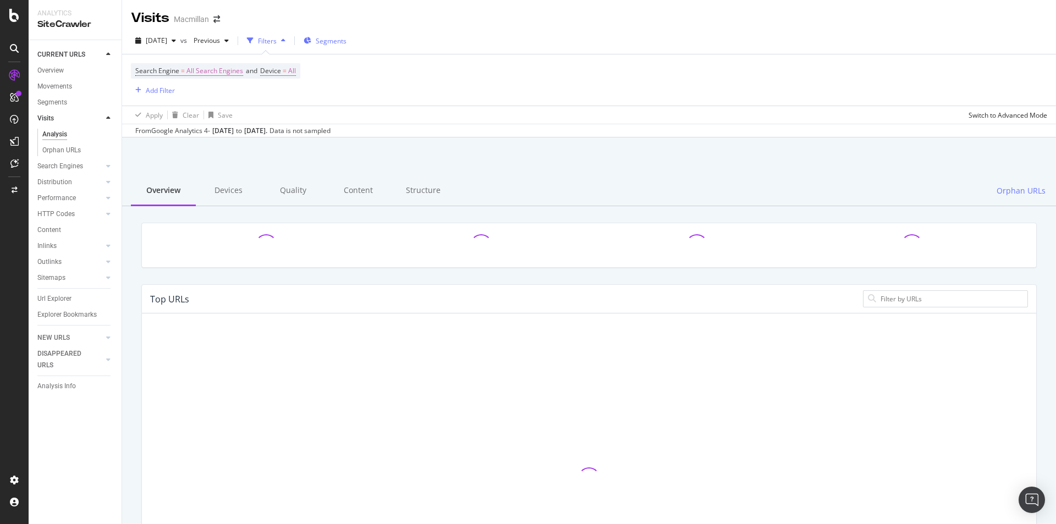
click at [343, 50] on button "Segments" at bounding box center [325, 41] width 52 height 18
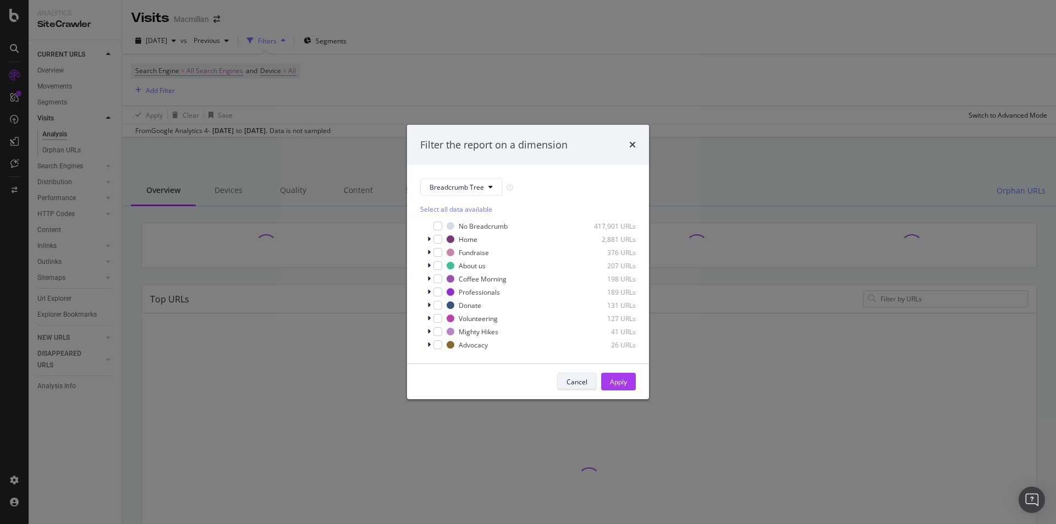
click at [588, 383] on button "Cancel" at bounding box center [577, 382] width 40 height 18
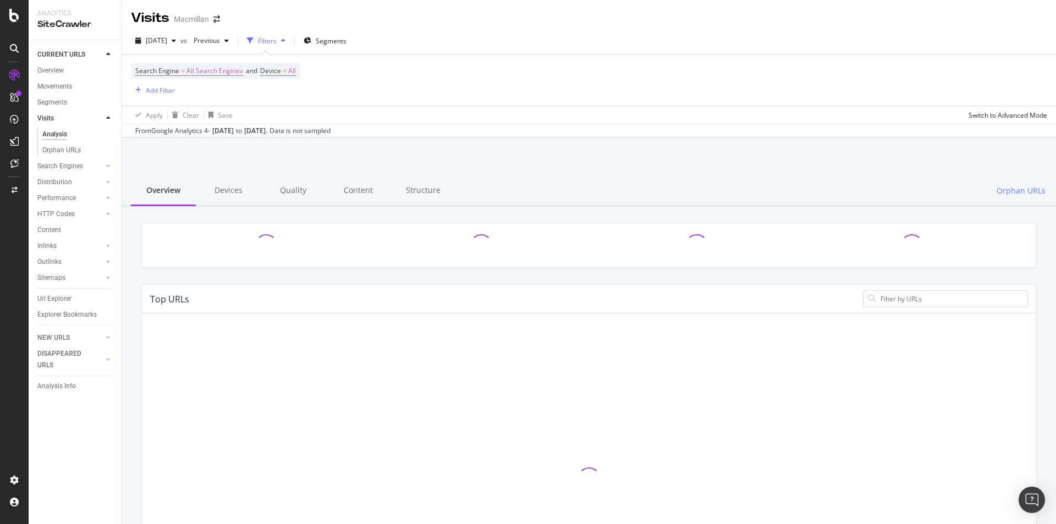
click at [277, 41] on div "Filters" at bounding box center [267, 40] width 19 height 9
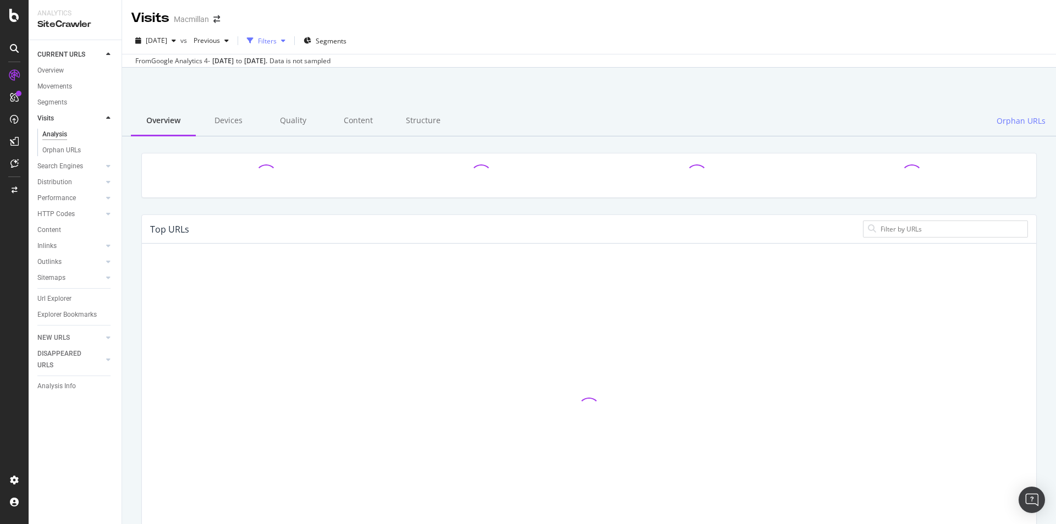
click at [277, 41] on div "Filters" at bounding box center [267, 40] width 19 height 9
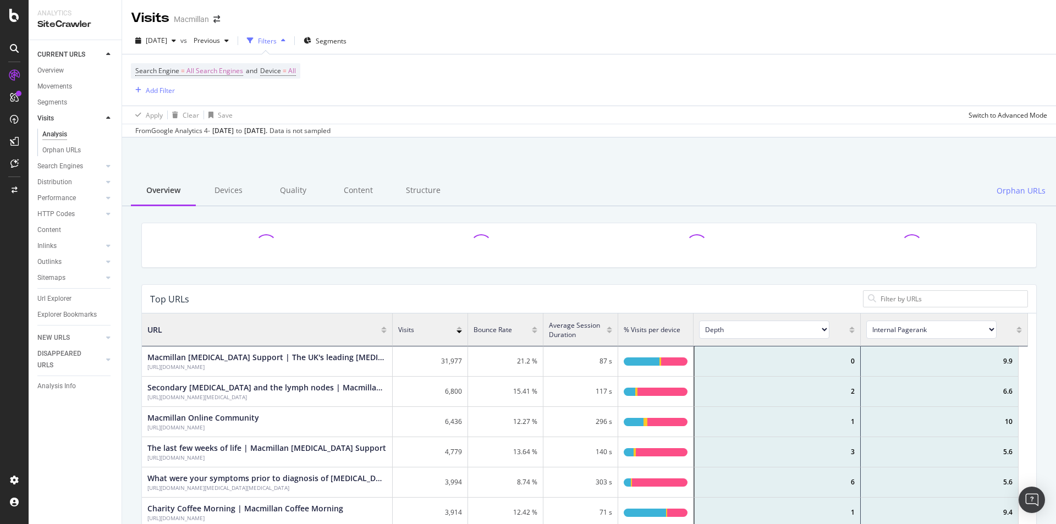
scroll to position [322, 878]
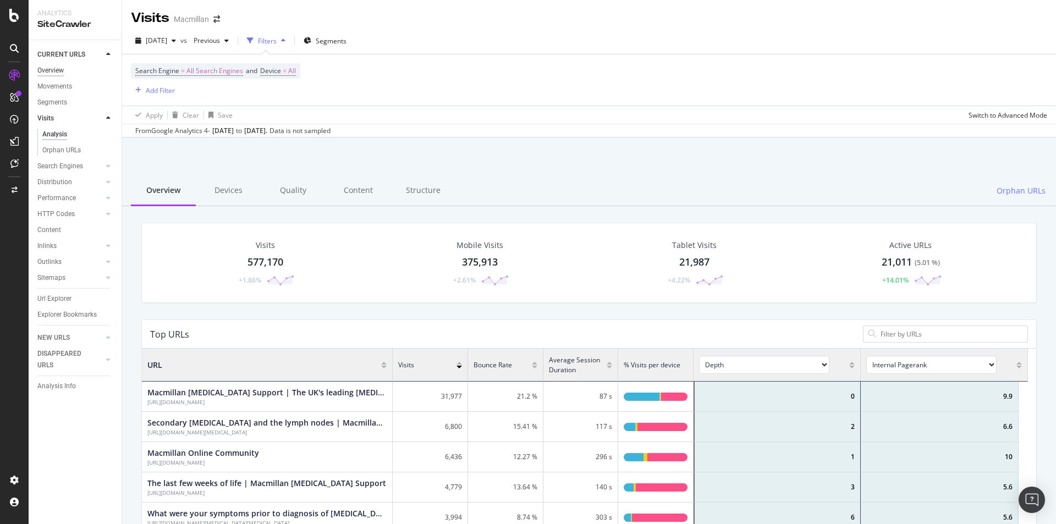
click at [56, 69] on div "Overview" at bounding box center [50, 71] width 26 height 12
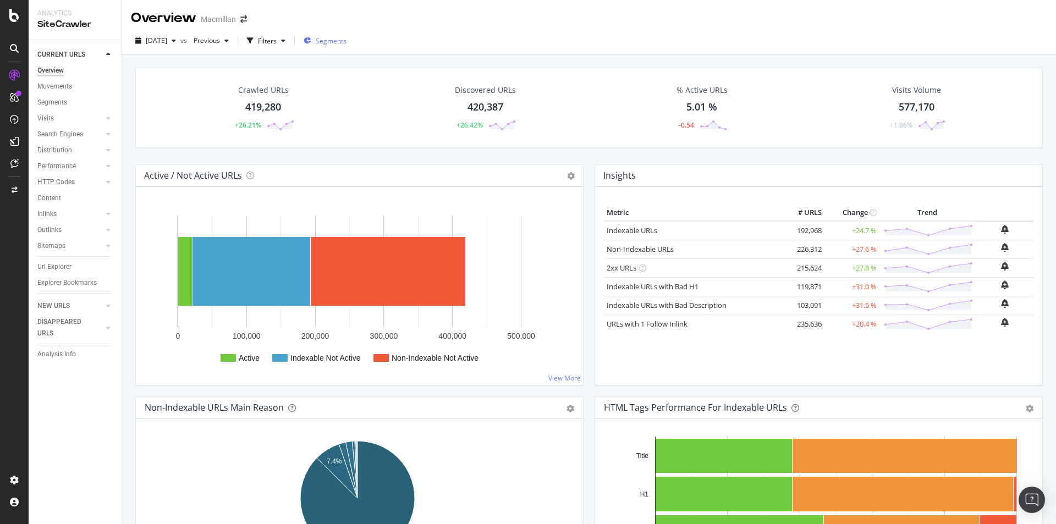
click at [347, 42] on span "Segments" at bounding box center [331, 40] width 31 height 9
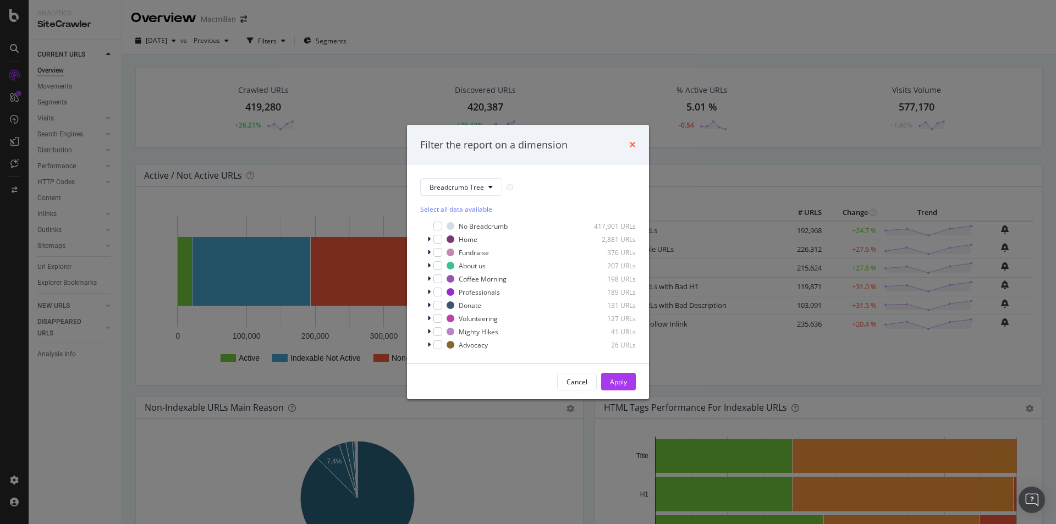
click at [633, 142] on icon "times" at bounding box center [632, 144] width 7 height 9
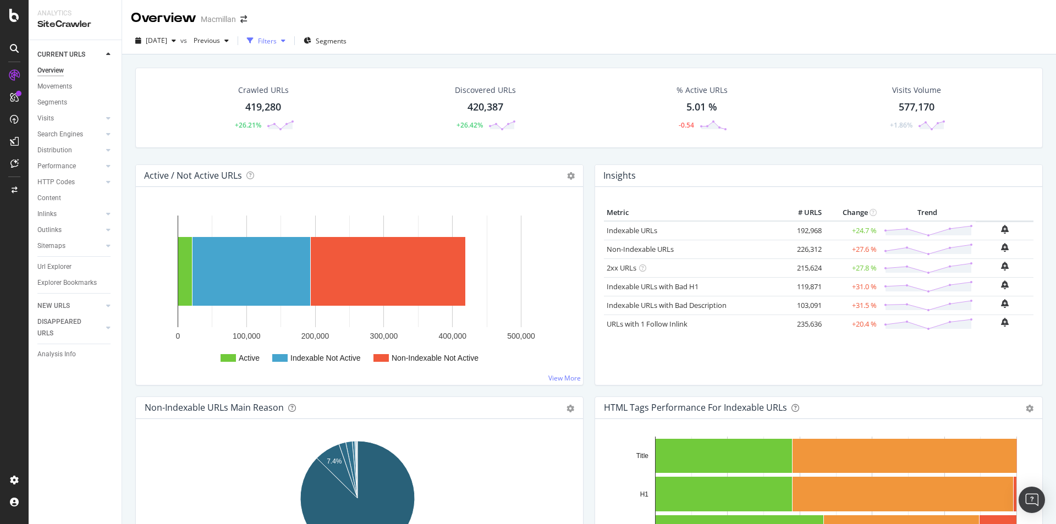
click at [277, 44] on div "Filters" at bounding box center [267, 40] width 19 height 9
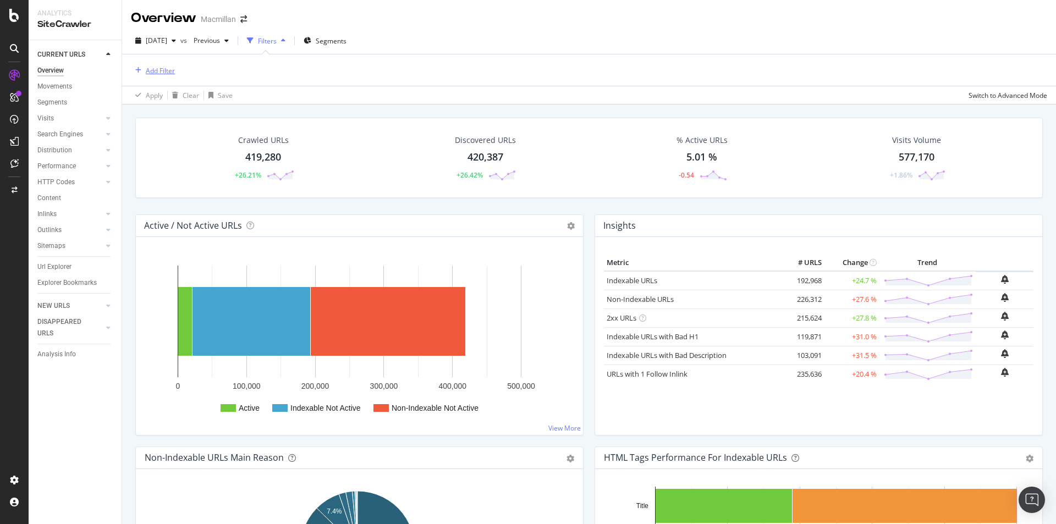
click at [167, 73] on div "Add Filter" at bounding box center [160, 70] width 29 height 9
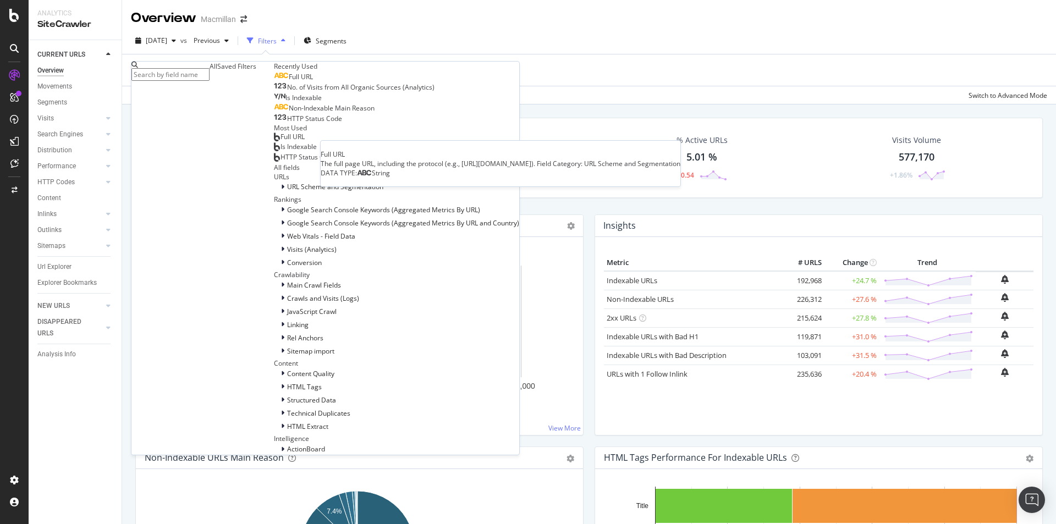
click at [289, 81] on span "Full URL" at bounding box center [301, 76] width 24 height 9
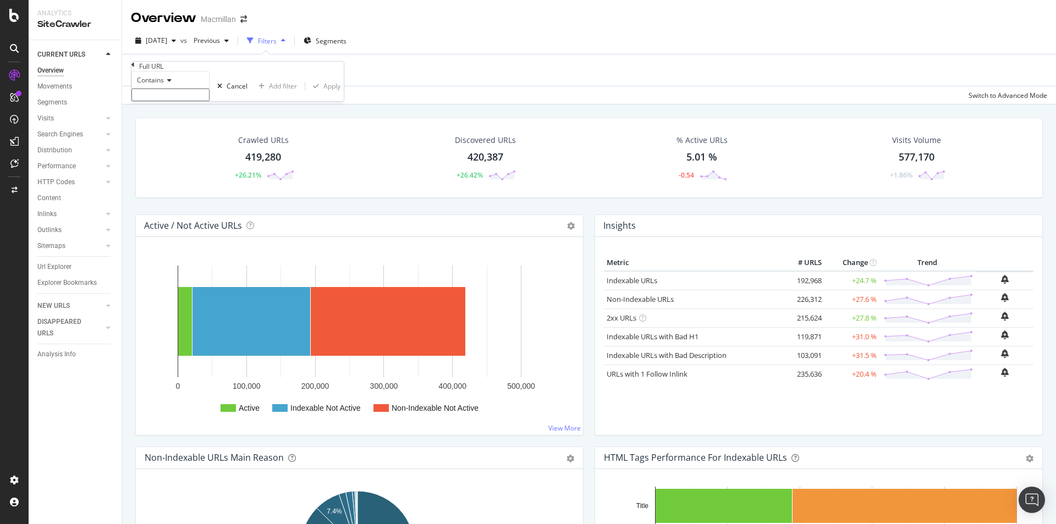
click at [189, 101] on input "text" at bounding box center [170, 95] width 78 height 13
paste input "[URL][DOMAIN_NAME]"
drag, startPoint x: 206, startPoint y: 117, endPoint x: 103, endPoint y: 109, distance: 103.7
click at [103, 109] on body "Analytics SiteCrawler CURRENT URLS Overview Movements Segments Visits Analysis …" at bounding box center [528, 262] width 1056 height 524
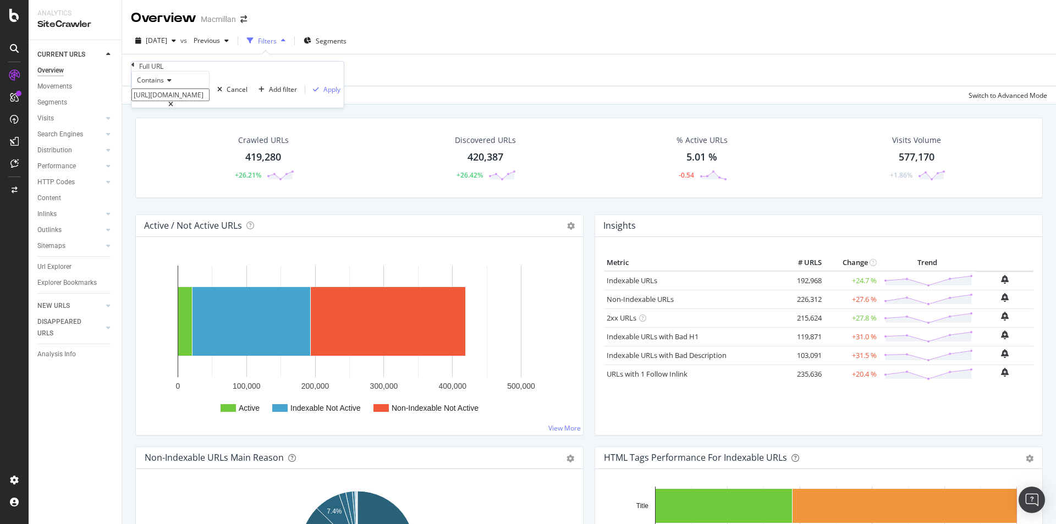
click at [150, 101] on input "[URL][DOMAIN_NAME]" at bounding box center [170, 95] width 78 height 13
drag, startPoint x: 151, startPoint y: 115, endPoint x: 116, endPoint y: 116, distance: 35.8
click at [116, 116] on body "Analytics SiteCrawler CURRENT URLS Overview Movements Segments Visits Analysis …" at bounding box center [528, 262] width 1056 height 524
type input "[URL][DOMAIN_NAME]"
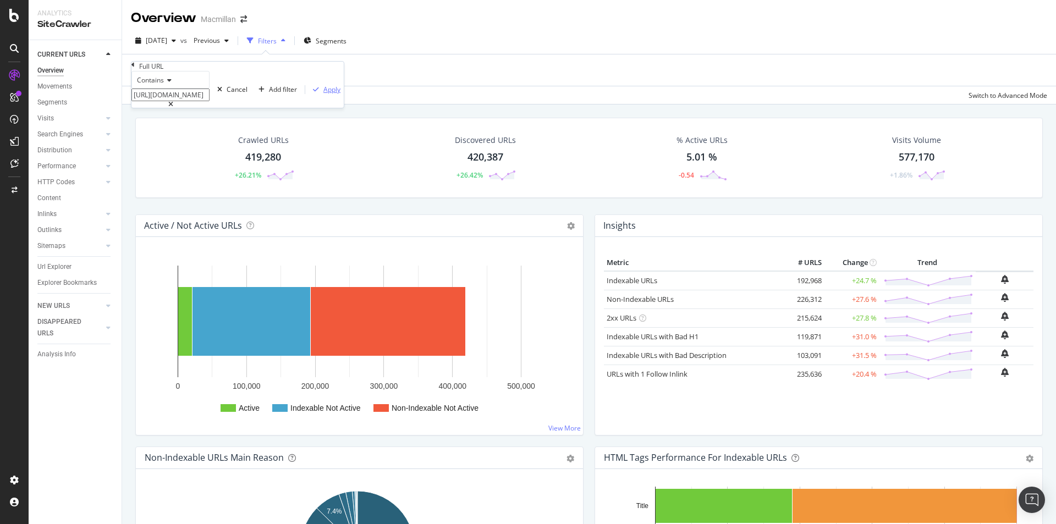
click at [324, 94] on div "Apply" at bounding box center [332, 89] width 17 height 9
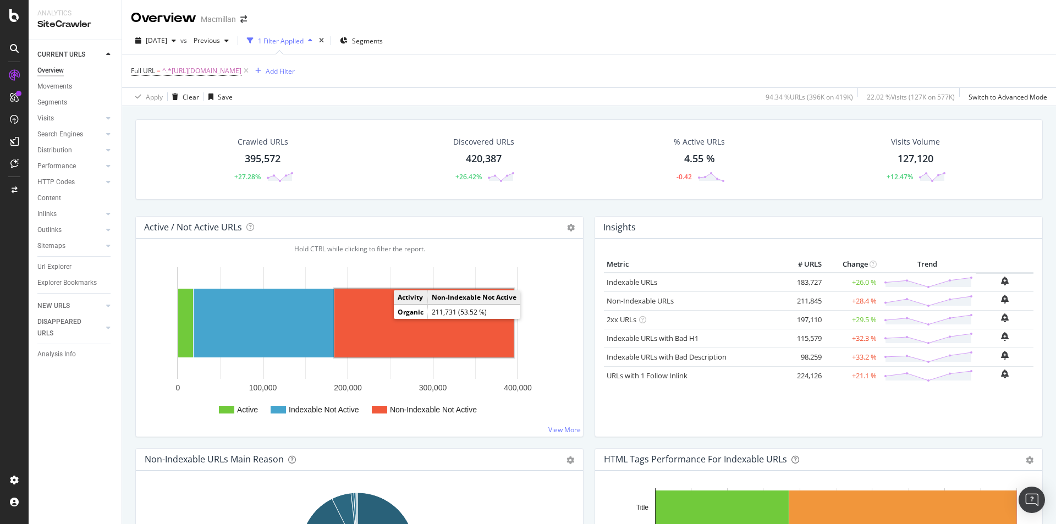
click at [383, 321] on rect "A chart." at bounding box center [424, 323] width 179 height 69
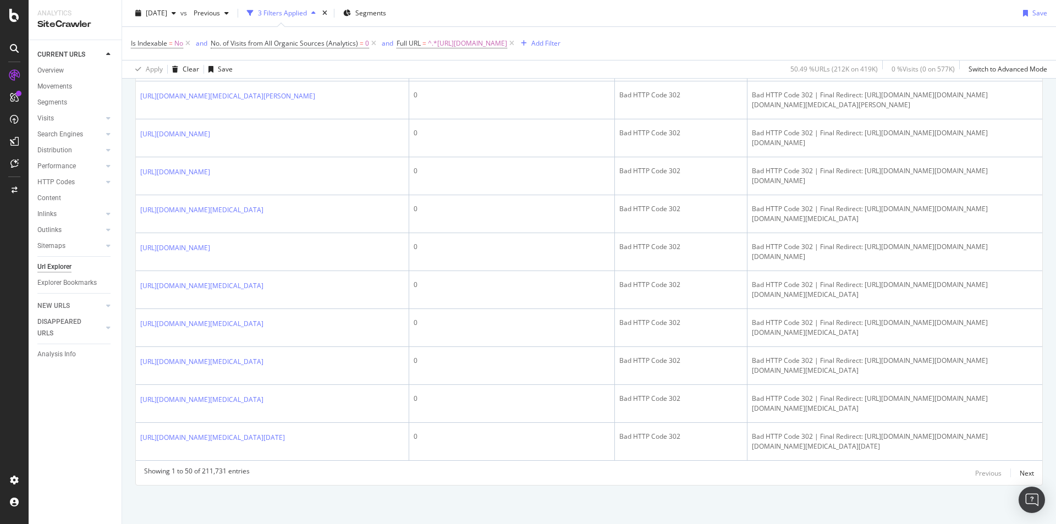
scroll to position [2861, 0]
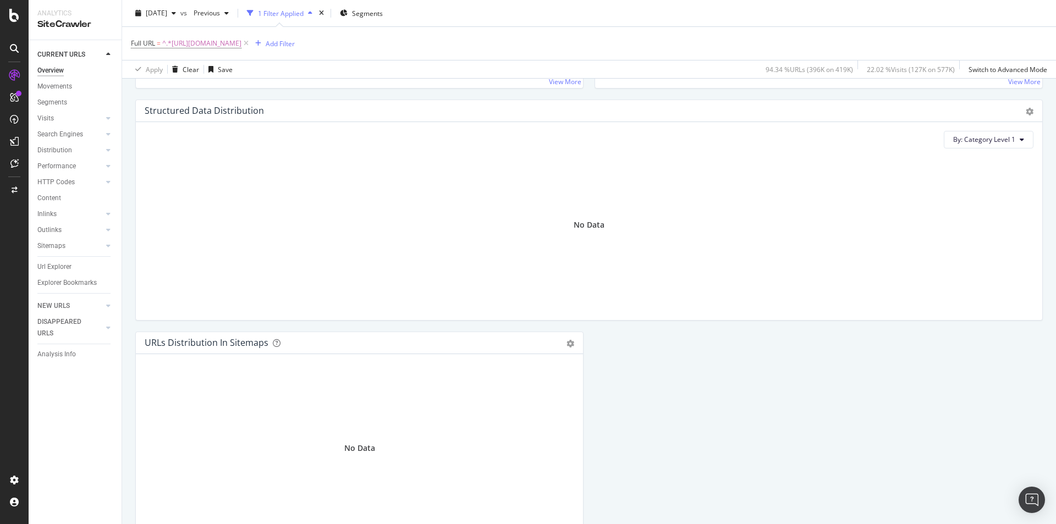
scroll to position [275, 0]
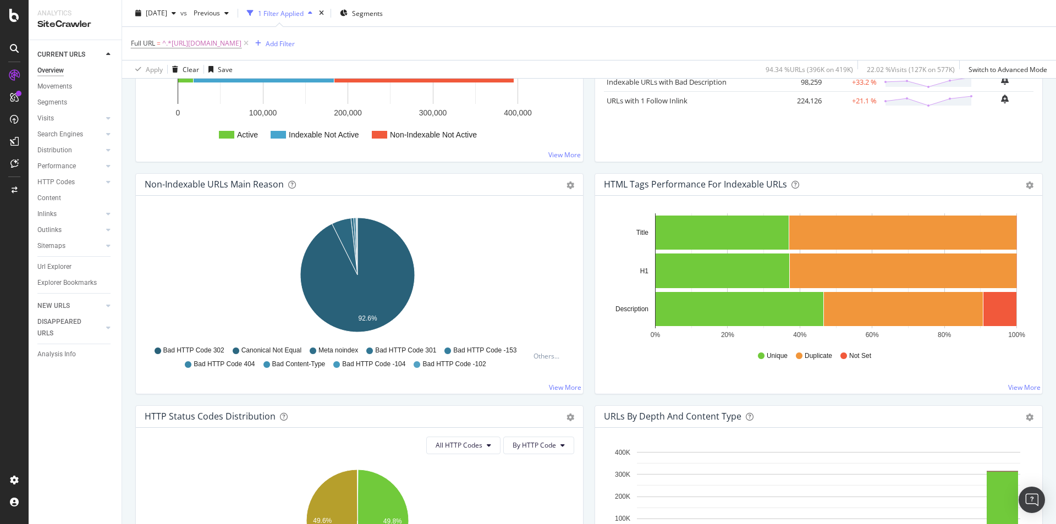
drag, startPoint x: 68, startPoint y: 249, endPoint x: 114, endPoint y: 247, distance: 46.2
click at [68, 249] on link "Sitemaps" at bounding box center [69, 246] width 65 height 12
click at [110, 247] on icon at bounding box center [108, 246] width 4 height 7
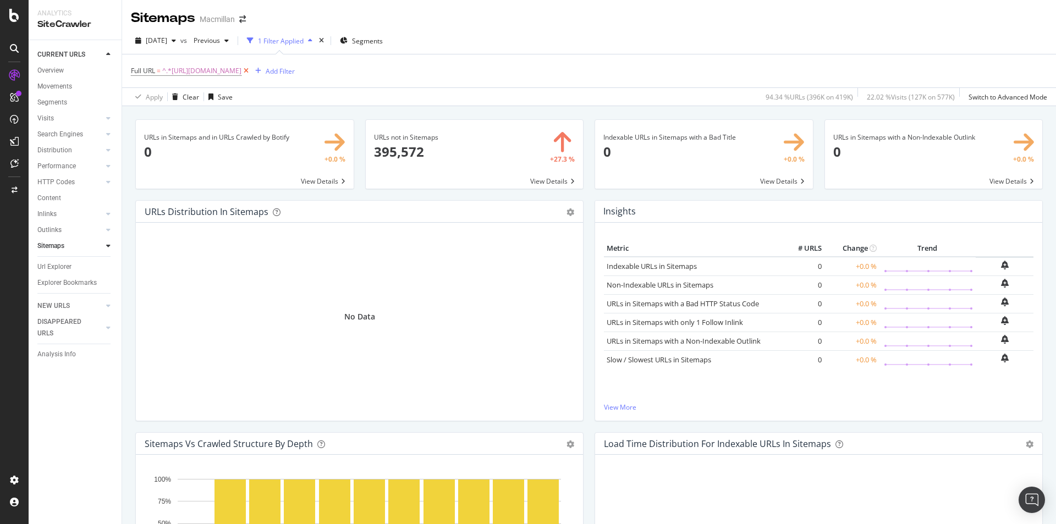
click at [251, 74] on icon at bounding box center [246, 70] width 9 height 11
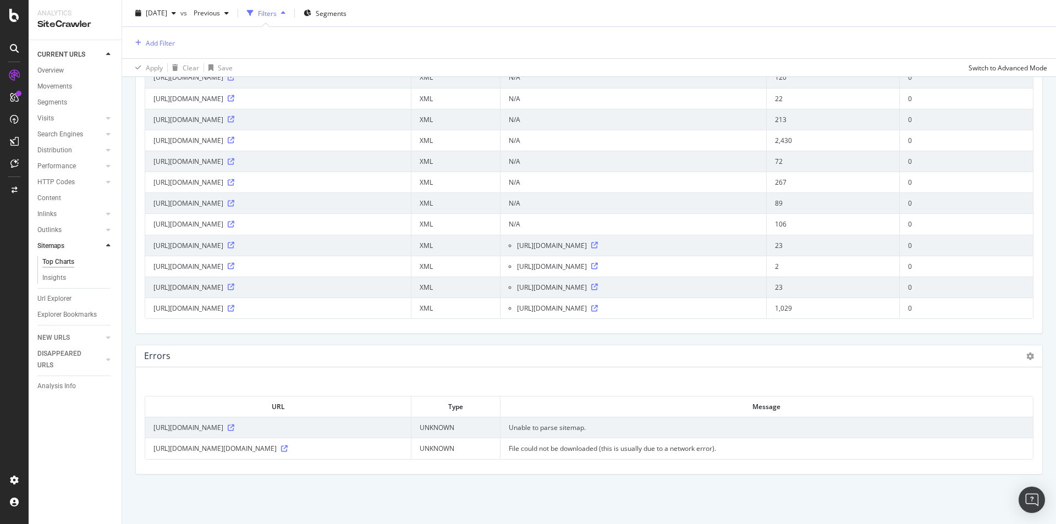
scroll to position [1470, 0]
click at [277, 447] on span "[URL][DOMAIN_NAME][DOMAIN_NAME]" at bounding box center [215, 448] width 123 height 9
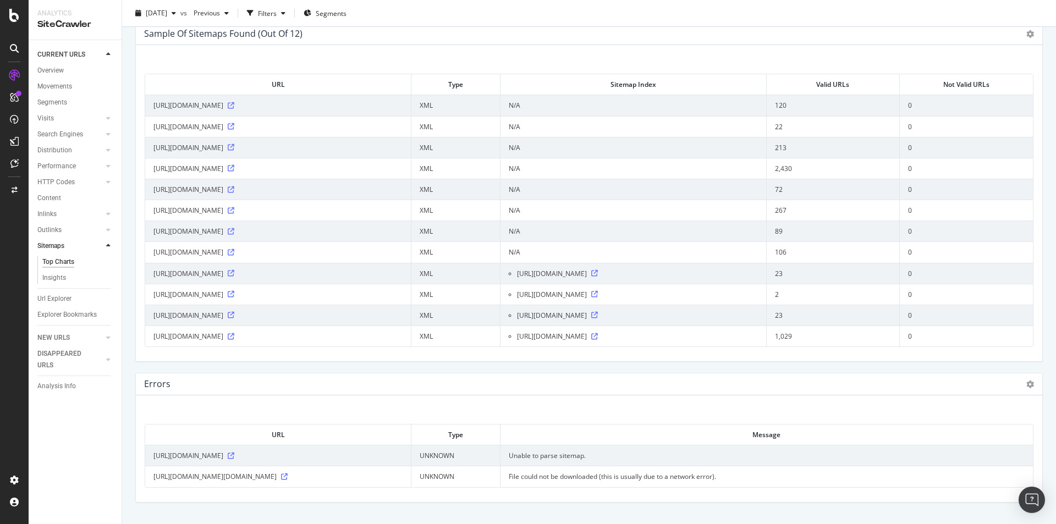
scroll to position [1419, 0]
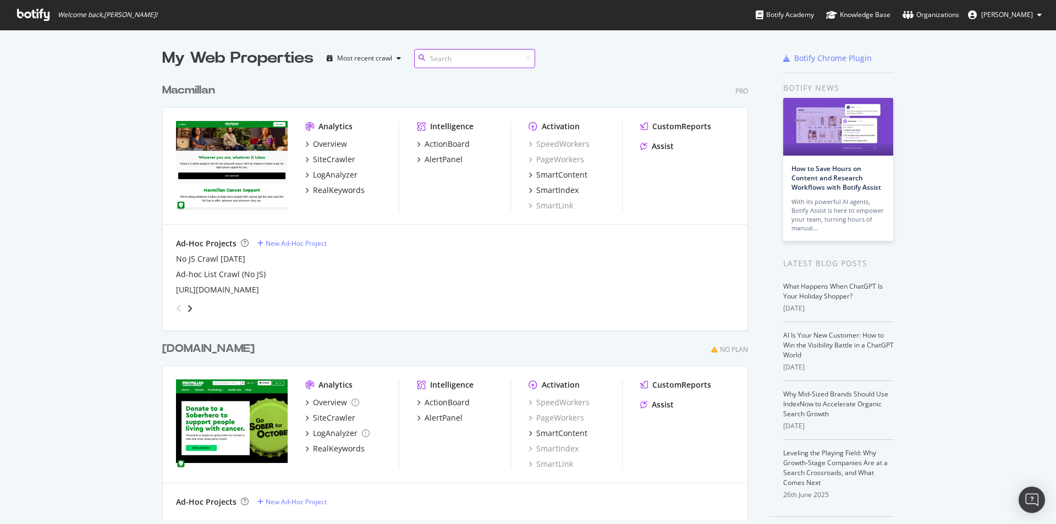
scroll to position [443, 586]
click at [536, 186] on div "SmartIndex" at bounding box center [557, 190] width 42 height 11
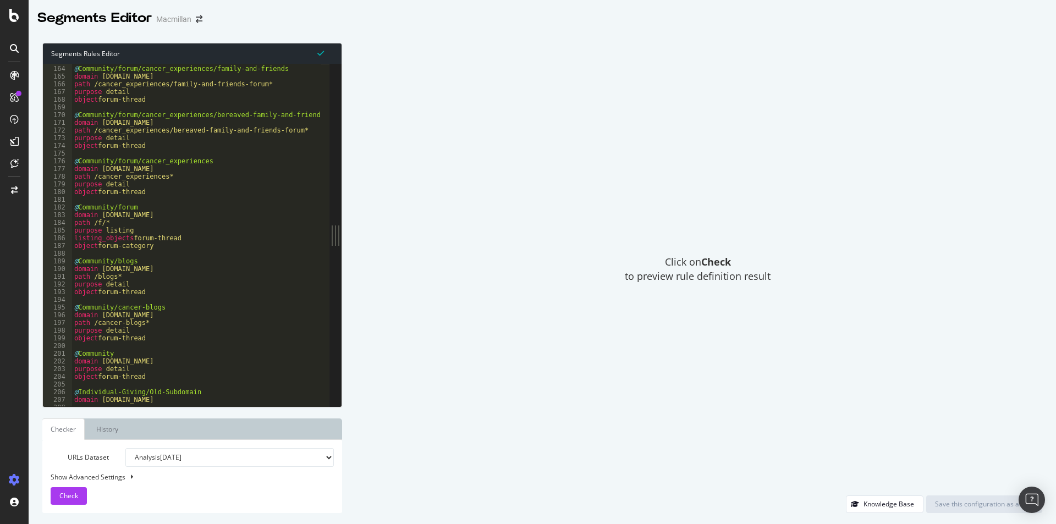
scroll to position [518, 0]
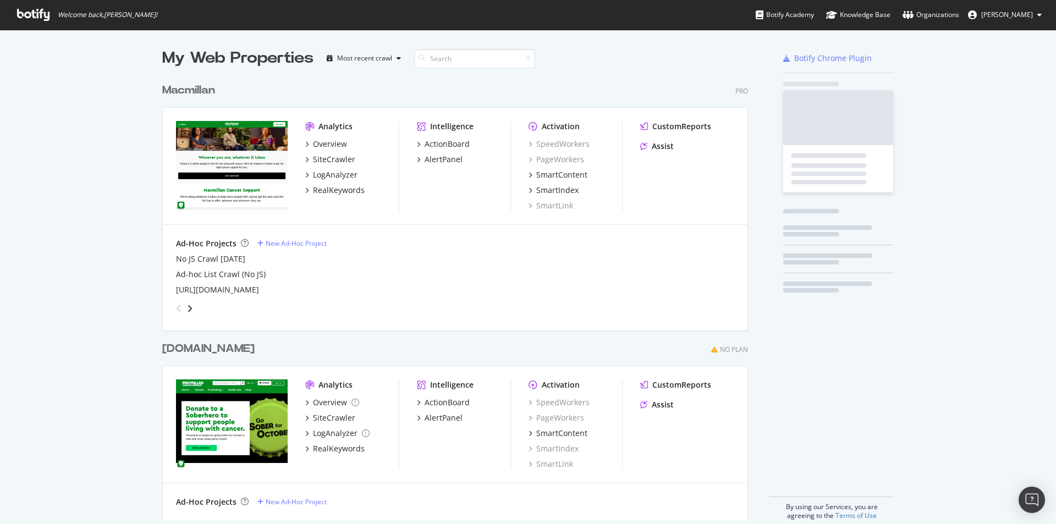
scroll to position [516, 1040]
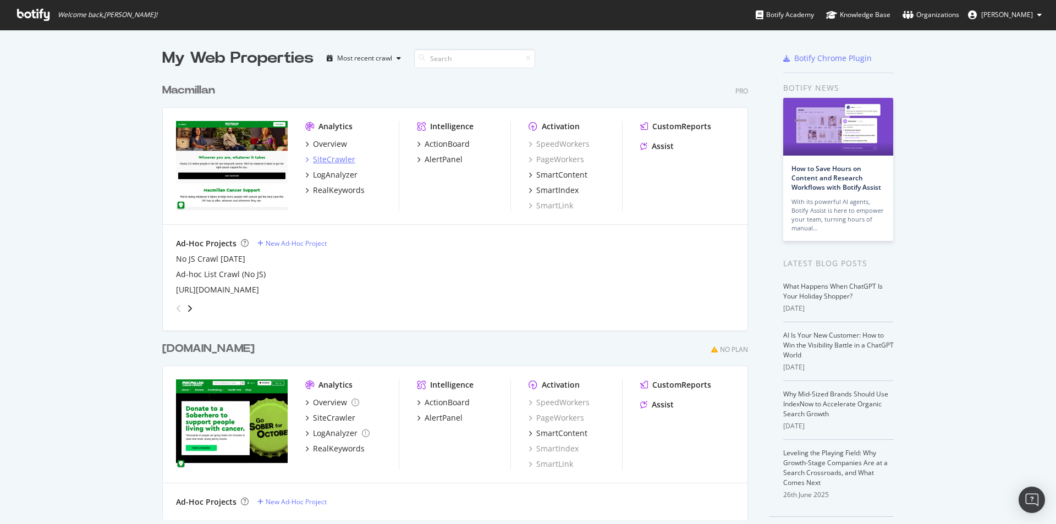
click at [322, 157] on div "SiteCrawler" at bounding box center [334, 159] width 42 height 11
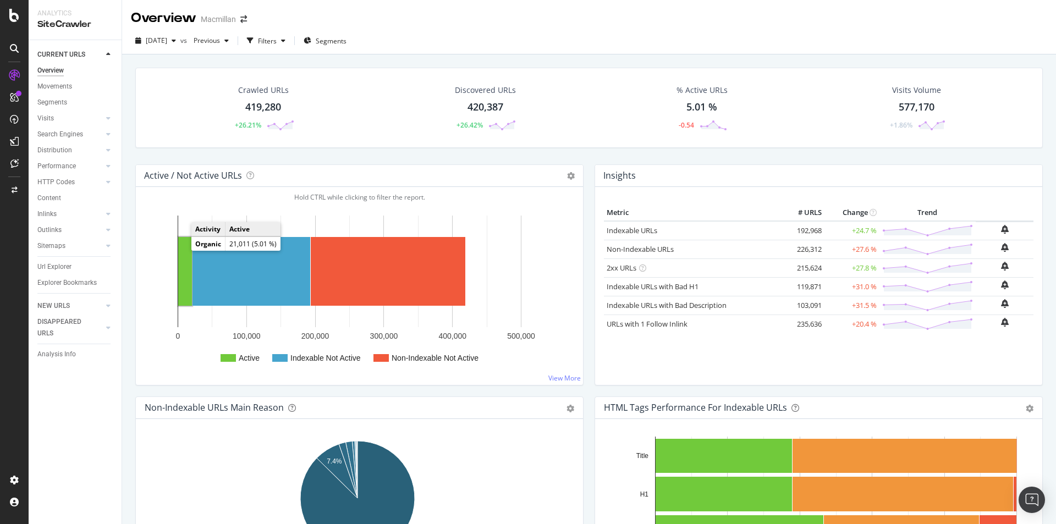
click at [186, 257] on rect "A chart." at bounding box center [185, 271] width 14 height 69
click at [290, 37] on div "button" at bounding box center [283, 40] width 13 height 7
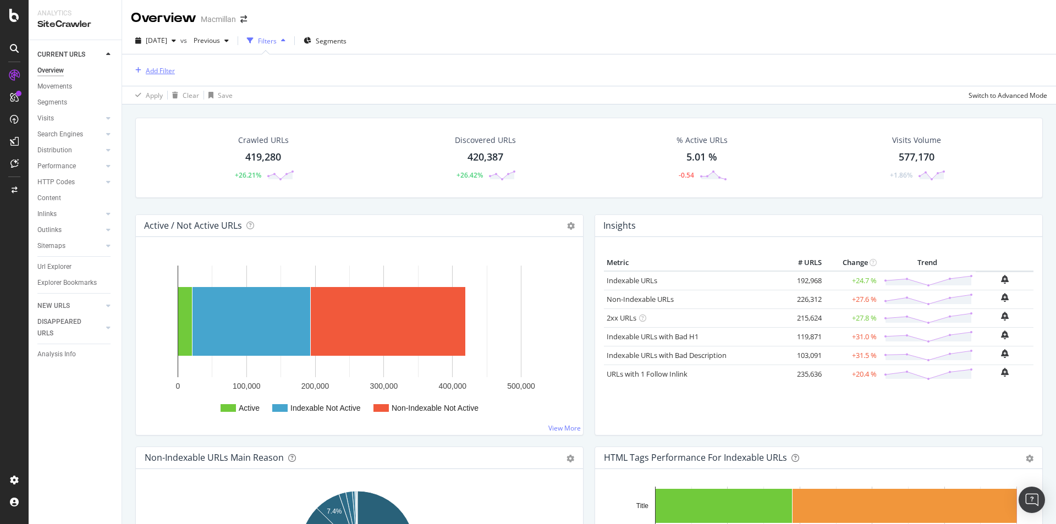
click at [169, 67] on div "Add Filter" at bounding box center [160, 70] width 29 height 9
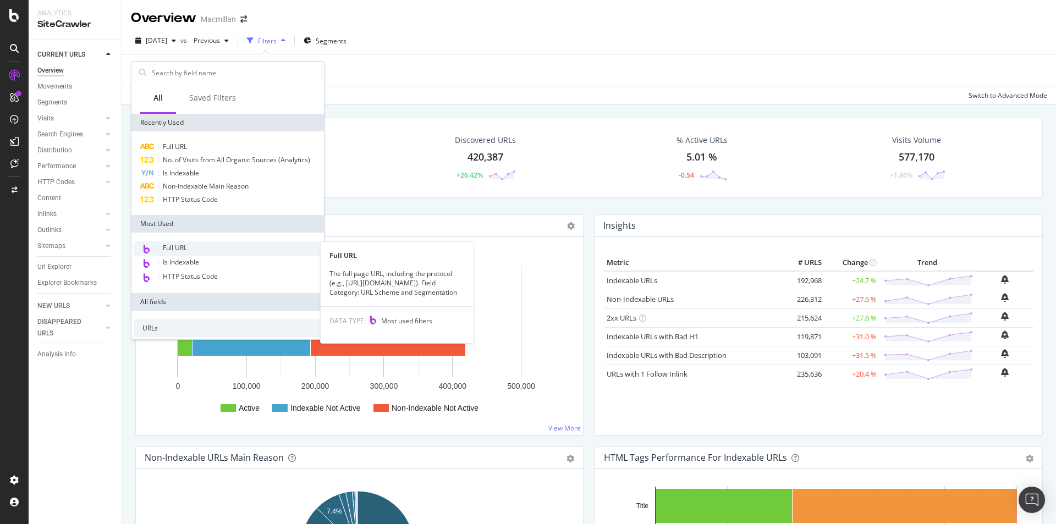
click at [197, 249] on div "Full URL" at bounding box center [228, 249] width 188 height 14
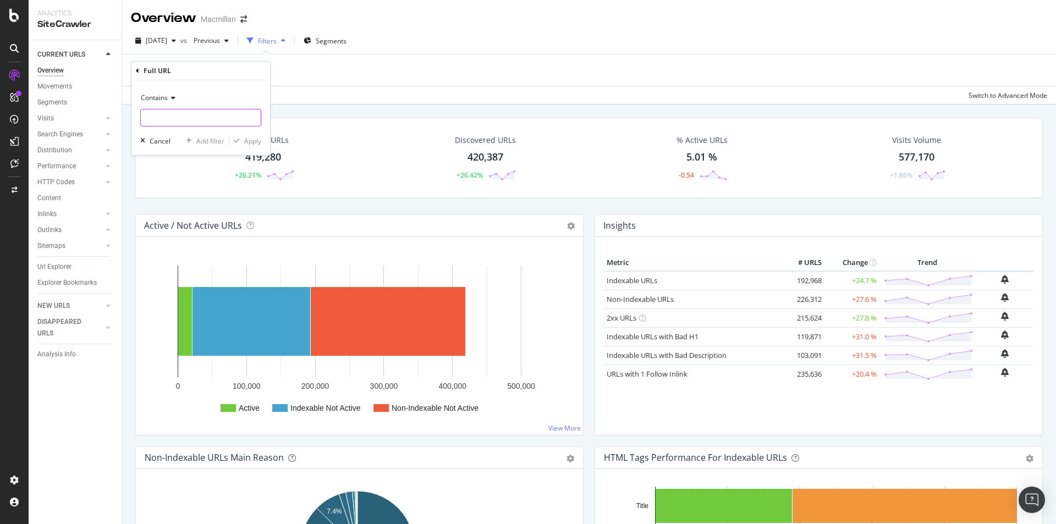
click at [185, 114] on input "text" at bounding box center [201, 118] width 120 height 18
paste input "[URL][DOMAIN_NAME]"
type input "[URL][DOMAIN_NAME]"
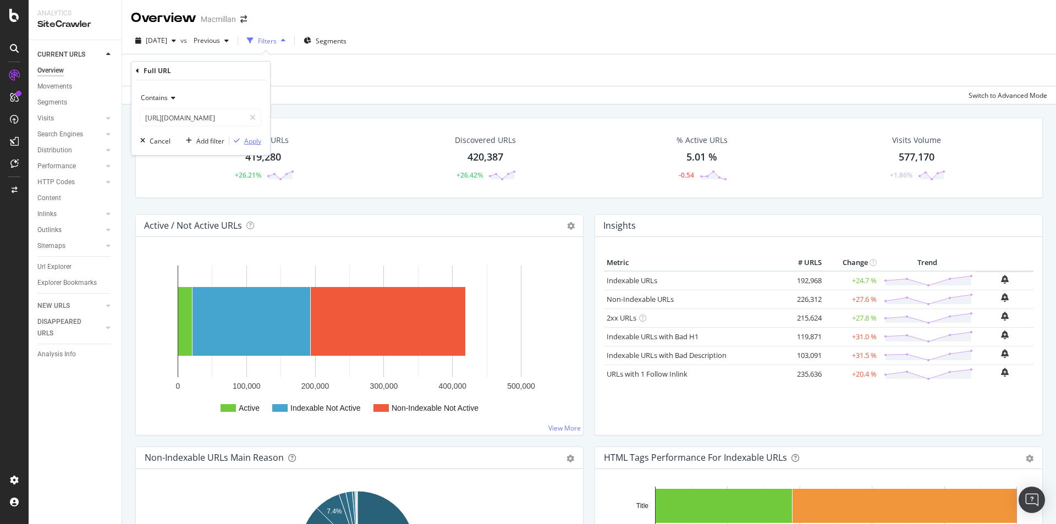
click at [244, 142] on div "Apply" at bounding box center [252, 140] width 17 height 9
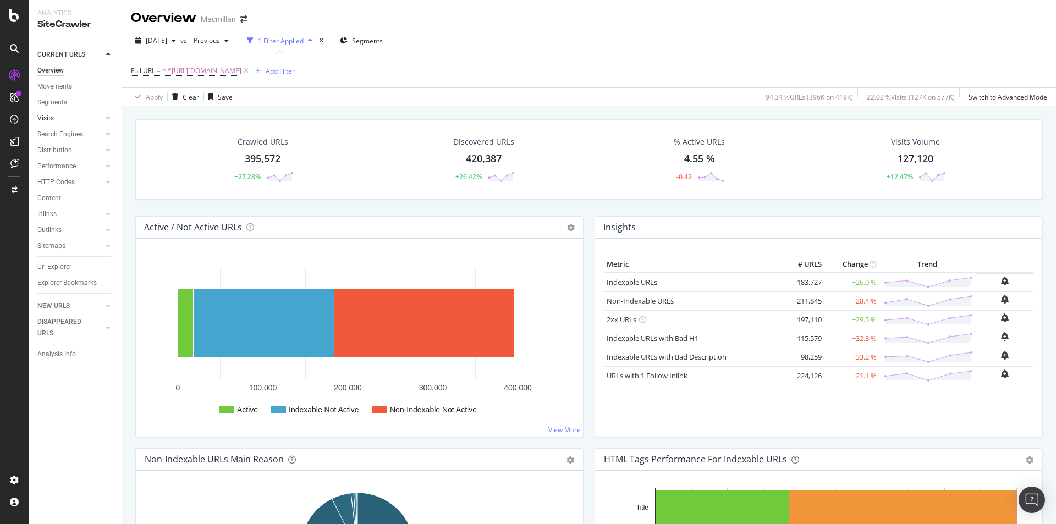
click at [55, 116] on link "Visits" at bounding box center [69, 119] width 65 height 12
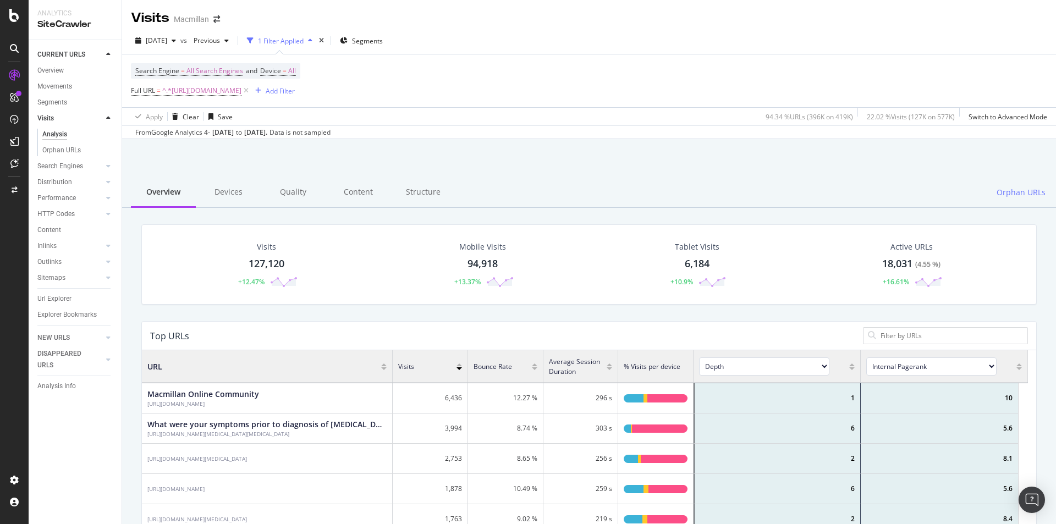
click at [525, 109] on div "Apply Clear Save 94.34 % URLs ( 396K on 419K ) 22.02 % Visits ( 127K on 577K ) …" at bounding box center [589, 116] width 934 height 18
click at [498, 21] on div "Visits Macmillan" at bounding box center [589, 14] width 934 height 28
